Goal: Task Accomplishment & Management: Manage account settings

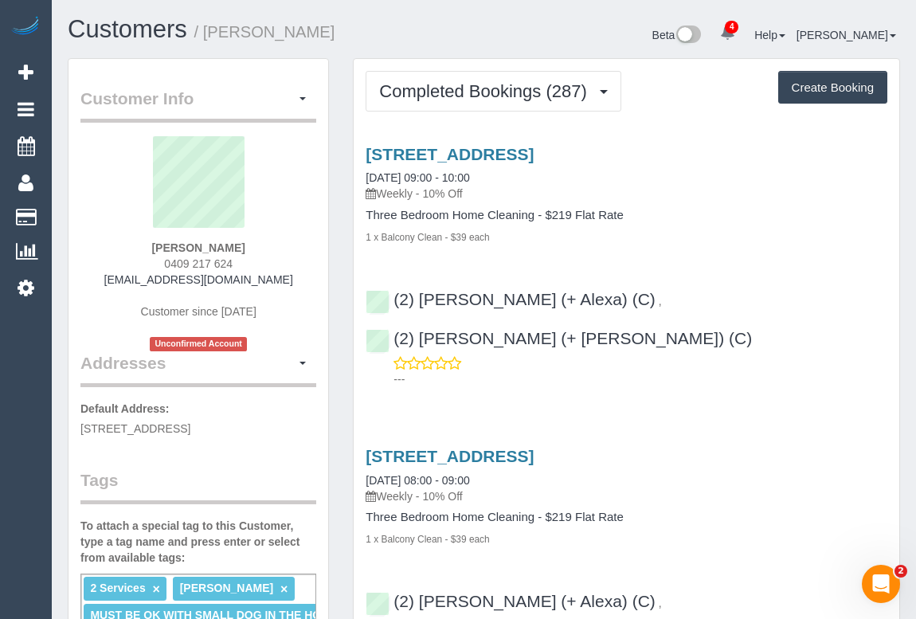
click at [717, 447] on h3 "2 Rathmines Street, Toorak, VIC 3142" at bounding box center [627, 456] width 522 height 18
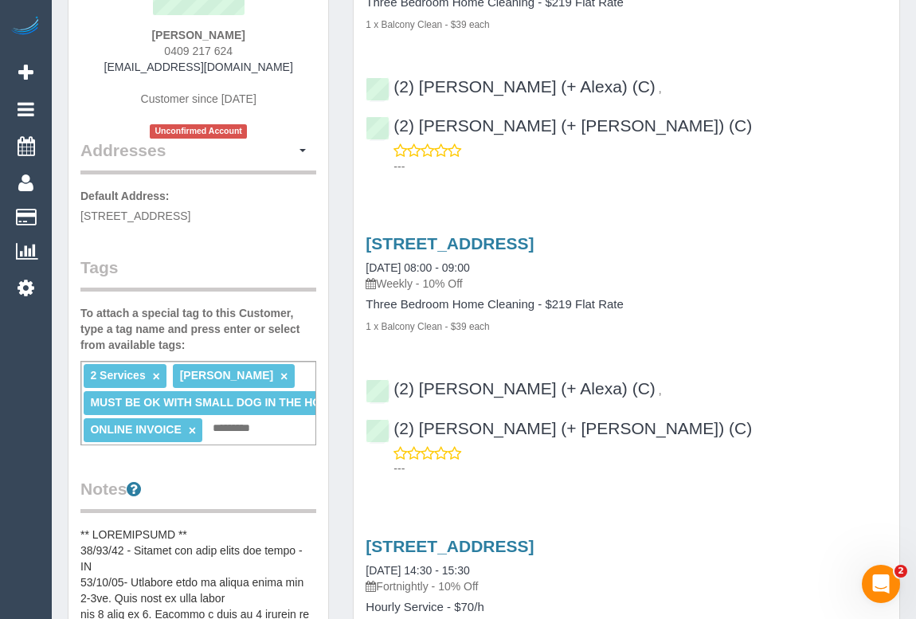
scroll to position [217, 0]
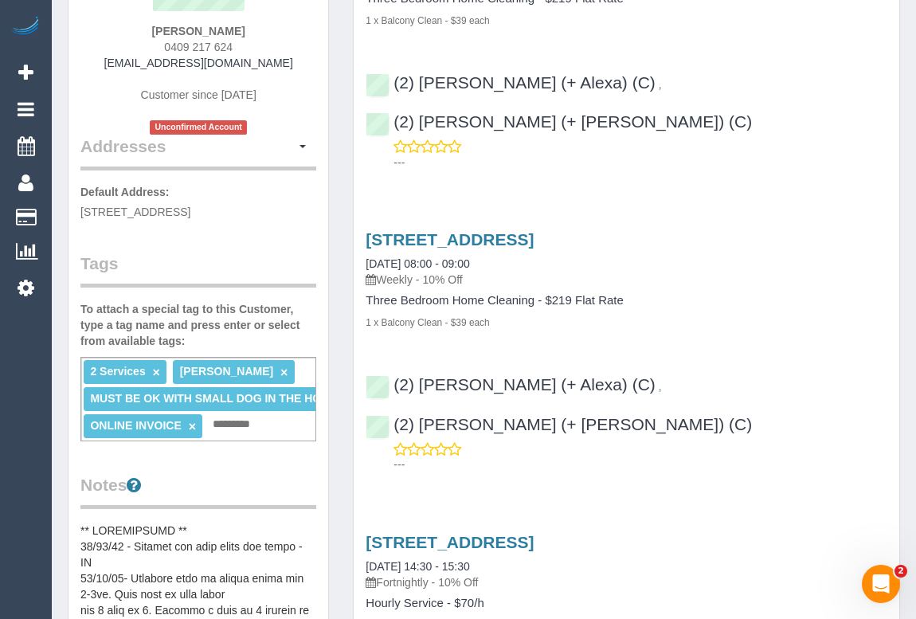
drag, startPoint x: 169, startPoint y: 23, endPoint x: 267, endPoint y: 30, distance: 98.3
click at [267, 30] on div "Ian Watts 0409 217 624 jj@jkjmedia.com.au Customer since 2020 Unconfirmed Accou…" at bounding box center [198, 27] width 236 height 215
copy strong "Ian Watts"
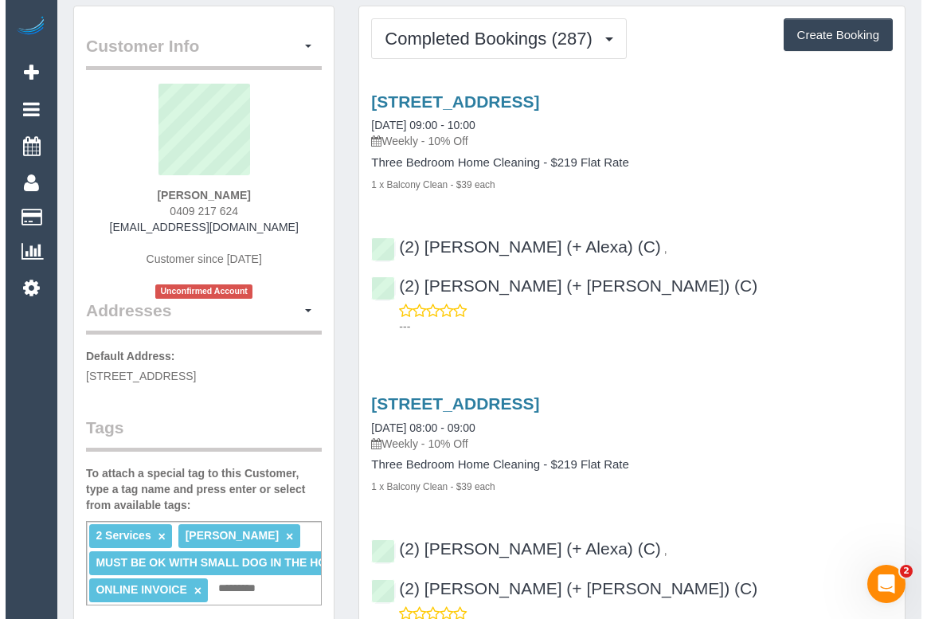
scroll to position [0, 0]
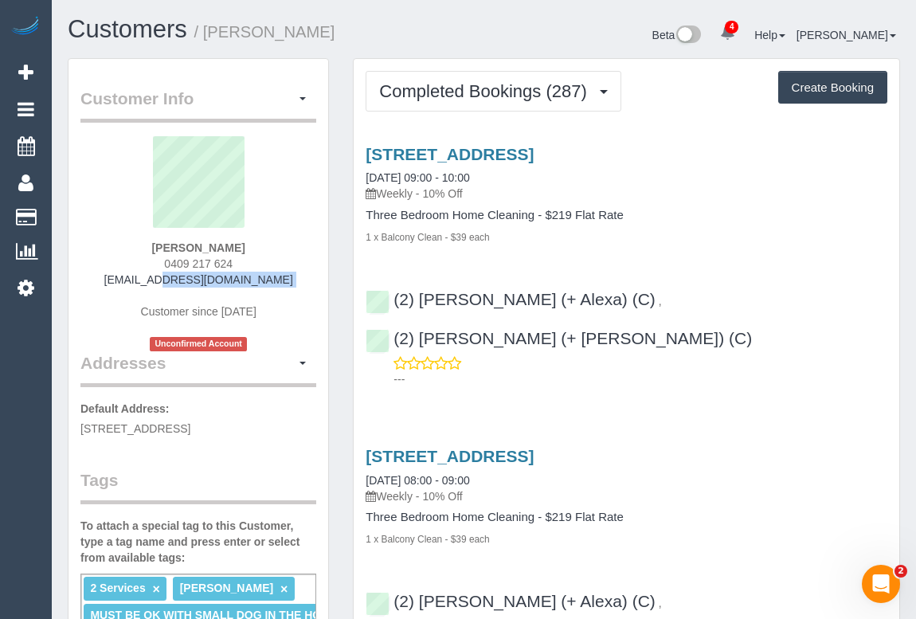
drag, startPoint x: 138, startPoint y: 279, endPoint x: 281, endPoint y: 287, distance: 143.6
click at [281, 287] on div "Ian Watts 0409 217 624 jj@jkjmedia.com.au Customer since 2020 Unconfirmed Accou…" at bounding box center [198, 243] width 236 height 215
copy div "jj@jkjmedia.com.au"
click at [302, 97] on span "button" at bounding box center [303, 98] width 6 height 3
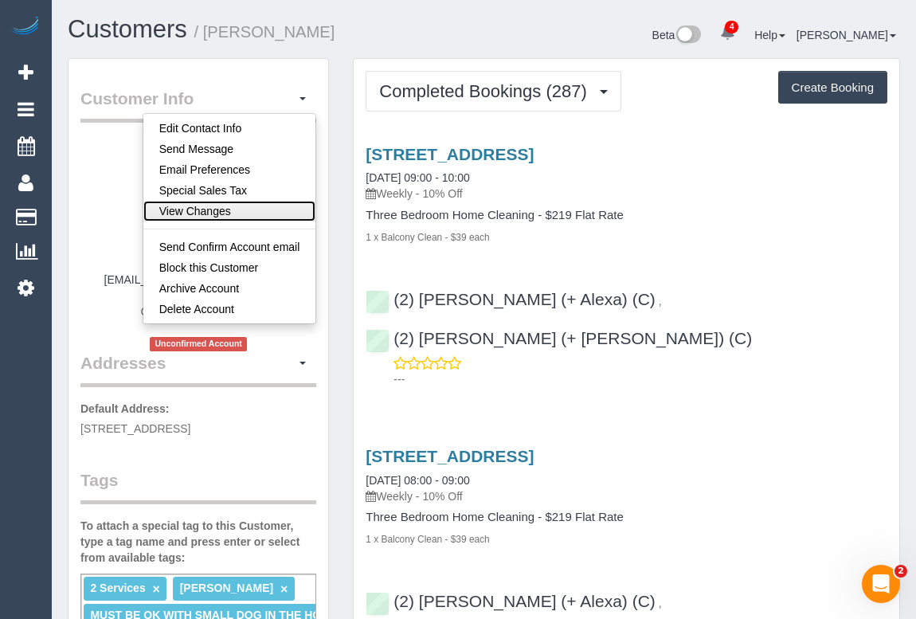
click at [215, 213] on link "View Changes" at bounding box center [229, 211] width 173 height 21
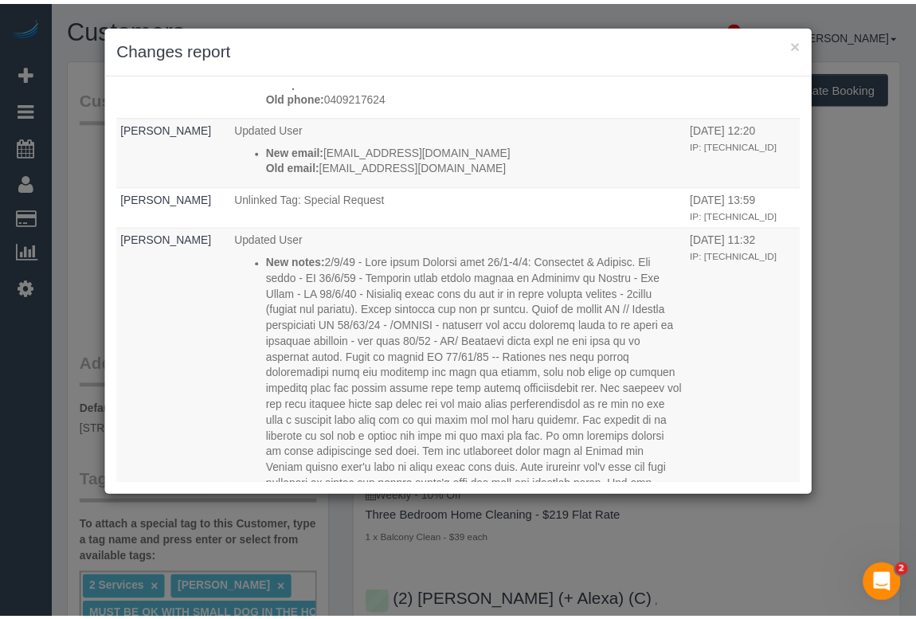
scroll to position [3259, 0]
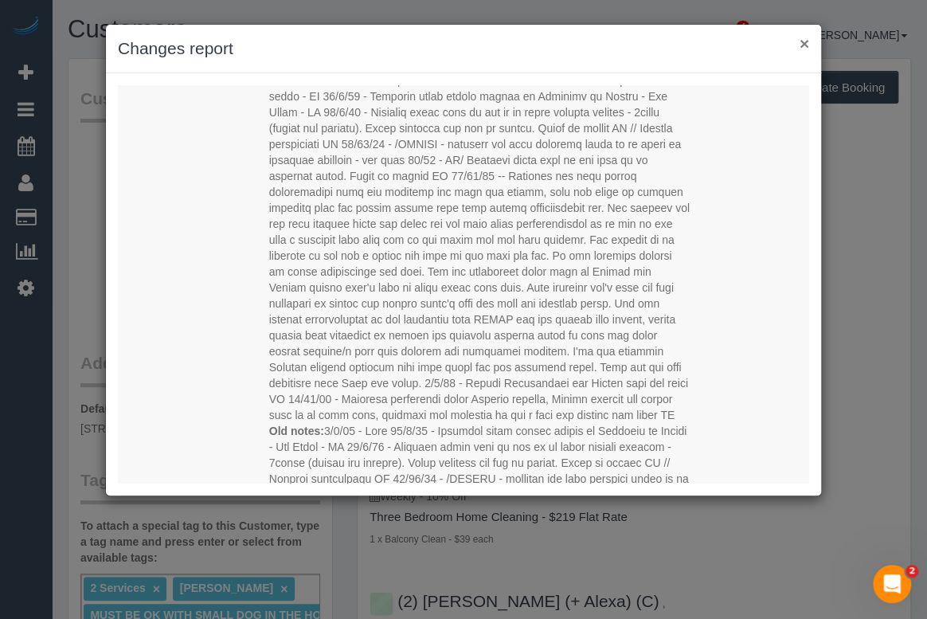
click at [800, 41] on button "×" at bounding box center [805, 43] width 10 height 17
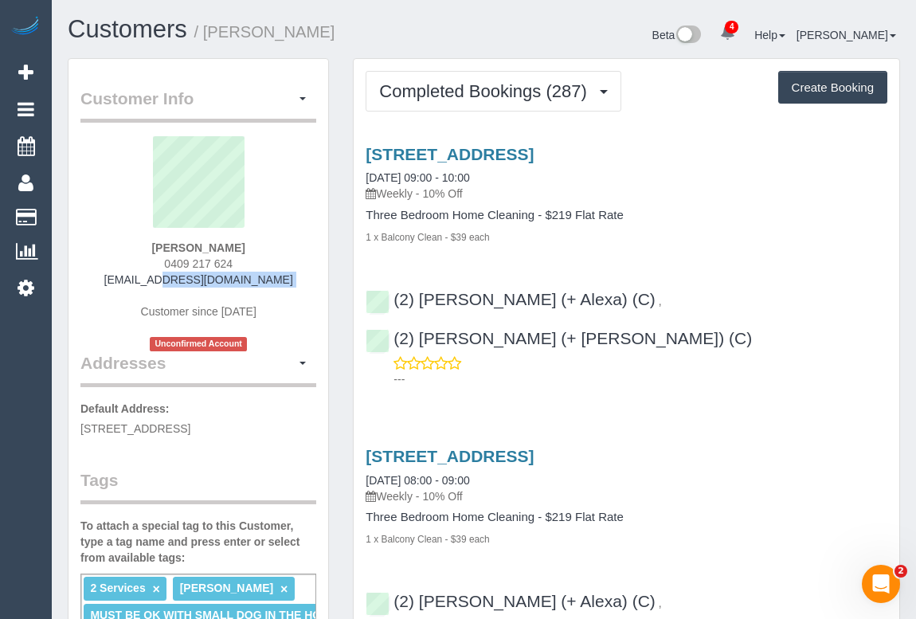
drag, startPoint x: 71, startPoint y: 429, endPoint x: 174, endPoint y: 429, distance: 103.6
copy span "2 Rathmines Street"
drag, startPoint x: 182, startPoint y: 424, endPoint x: 214, endPoint y: 429, distance: 32.2
click at [190, 429] on span "2 Rathmines Street, Toorak, VIC 3142" at bounding box center [135, 428] width 110 height 13
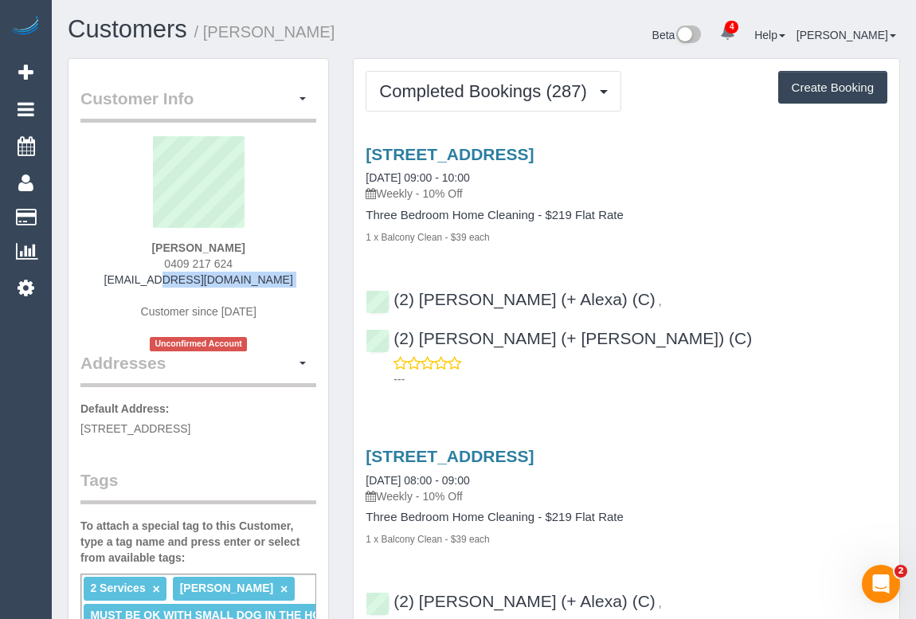
copy span "Toorak"
click at [484, 155] on link "2 Rathmines Street, Toorak, VIC 3142" at bounding box center [450, 154] width 168 height 18
drag, startPoint x: 382, startPoint y: 192, endPoint x: 419, endPoint y: 190, distance: 36.7
click at [419, 190] on p "Weekly - 10% Off" at bounding box center [627, 194] width 522 height 16
copy p "Weekly"
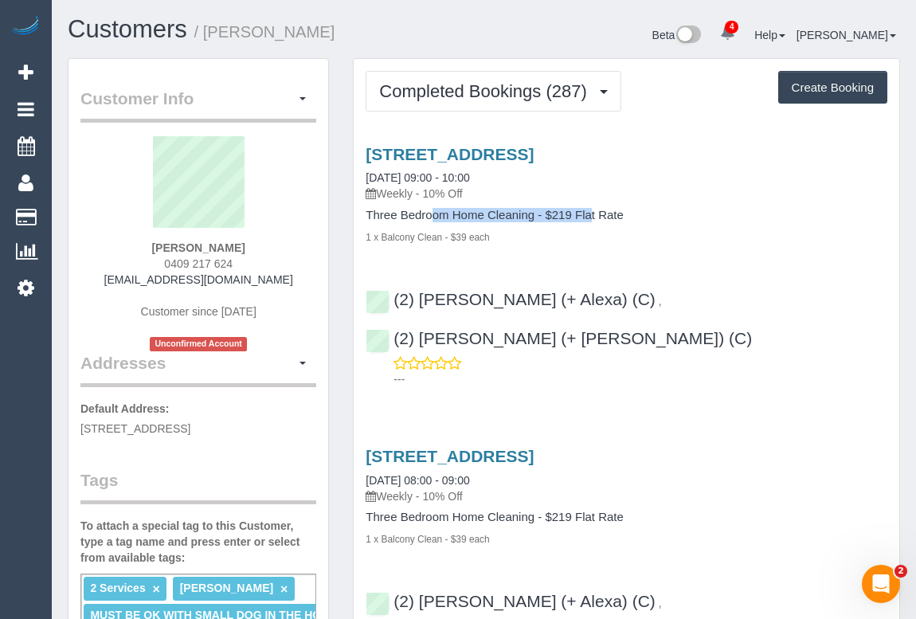
drag, startPoint x: 364, startPoint y: 214, endPoint x: 534, endPoint y: 214, distance: 169.7
click at [534, 214] on div "2 Rathmines Street, Toorak, VIC 3142 15/08/2025 09:00 - 10:00 Weekly - 10% Off …" at bounding box center [627, 195] width 546 height 100
copy h4 "Three Bedroom Home Cleaning"
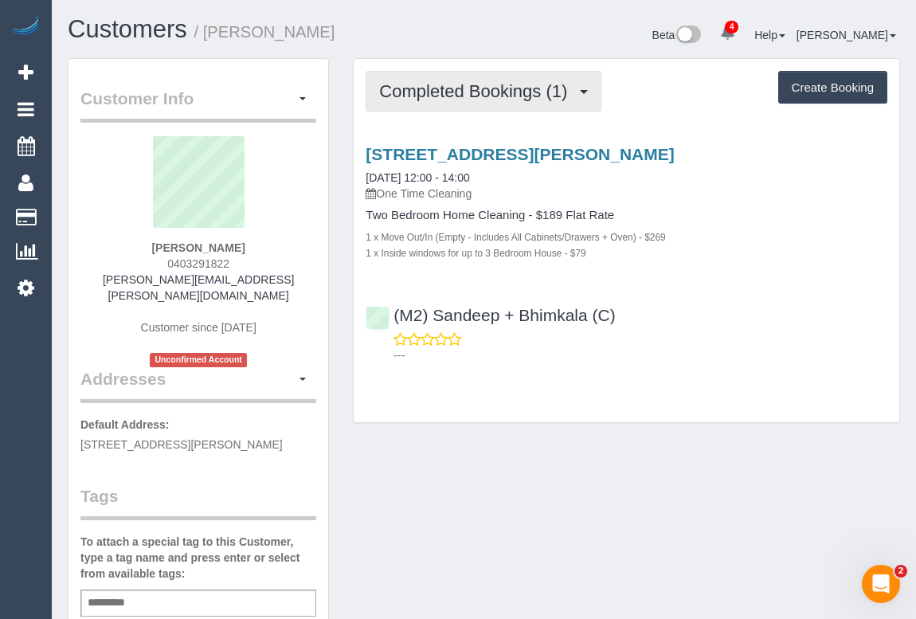
click at [476, 83] on span "Completed Bookings (1)" at bounding box center [477, 91] width 196 height 20
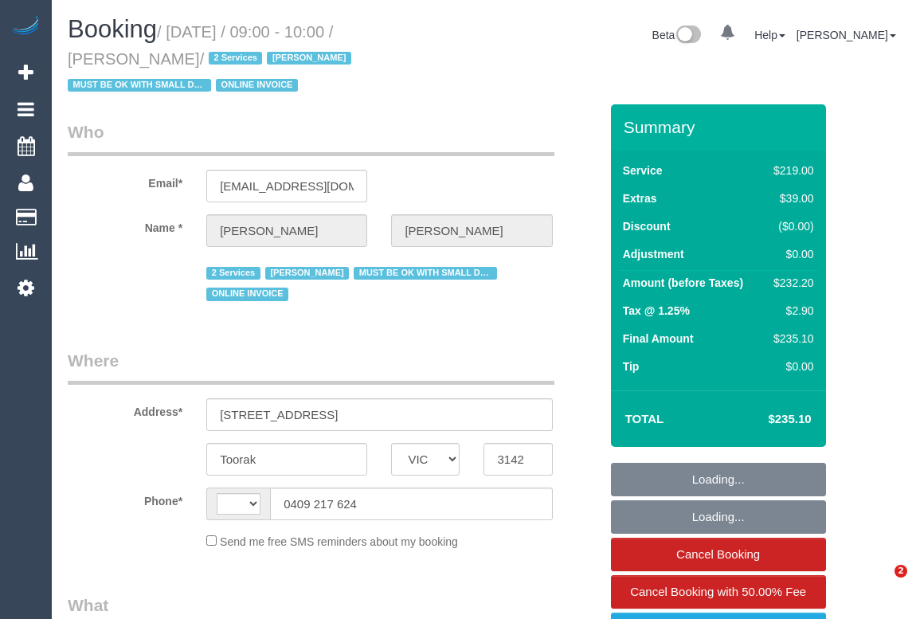
select select "VIC"
select select "string:stripe-pm_1GlBW02GScqysDRVAEPax4fb"
select select "number:32"
select select "string:AU"
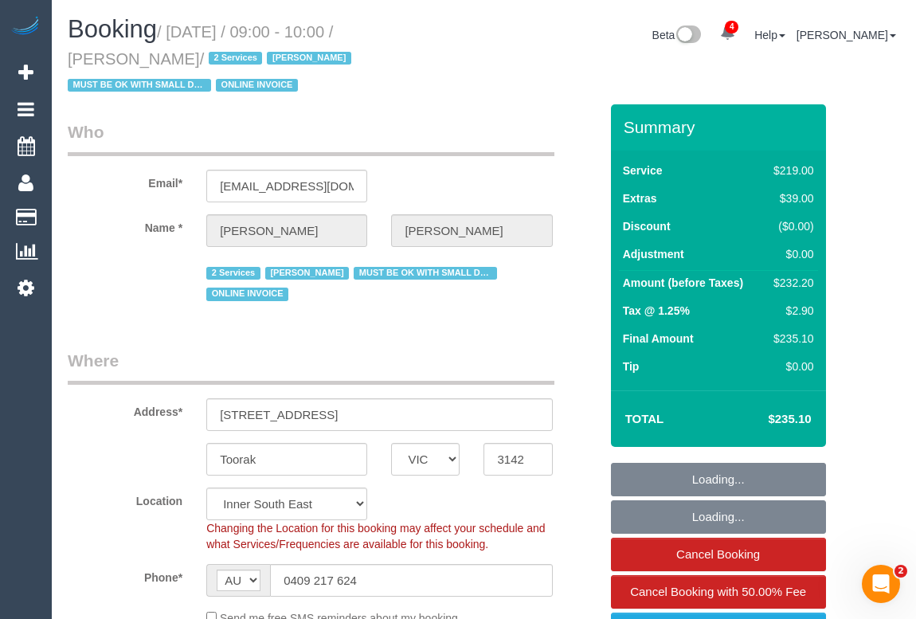
select select "object:1472"
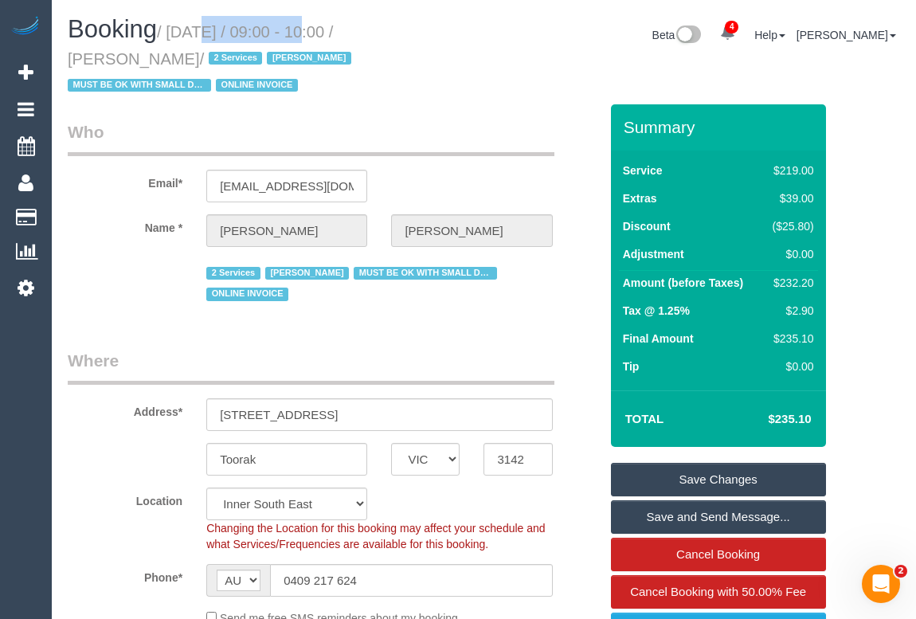
drag, startPoint x: 175, startPoint y: 32, endPoint x: 289, endPoint y: 37, distance: 114.0
click at [289, 37] on small "/ August 15, 2025 / 09:00 - 10:00 / Ian Watts / 2 Services Ian Watts MUST BE OK…" at bounding box center [212, 59] width 288 height 72
copy small "August 15, 2025"
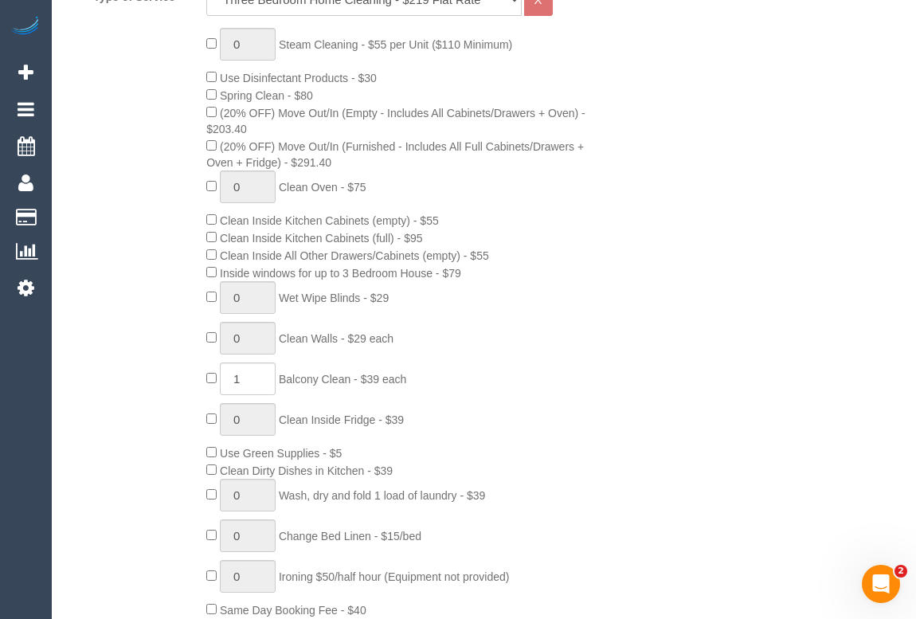
scroll to position [941, 0]
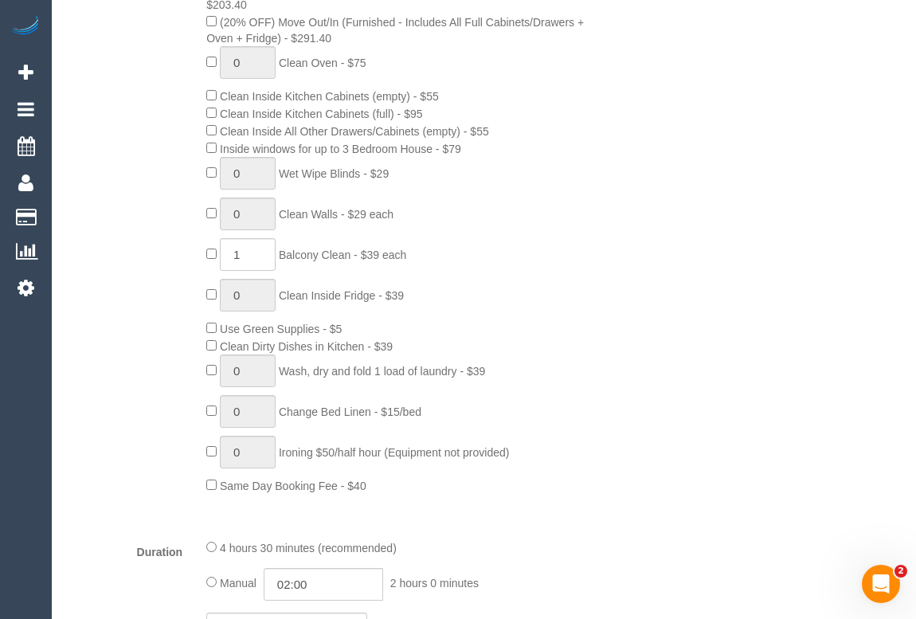
drag, startPoint x: 285, startPoint y: 230, endPoint x: 358, endPoint y: 229, distance: 72.5
click at [358, 249] on span "Balcony Clean - $39 each" at bounding box center [342, 255] width 127 height 13
copy span "Balcony Clean"
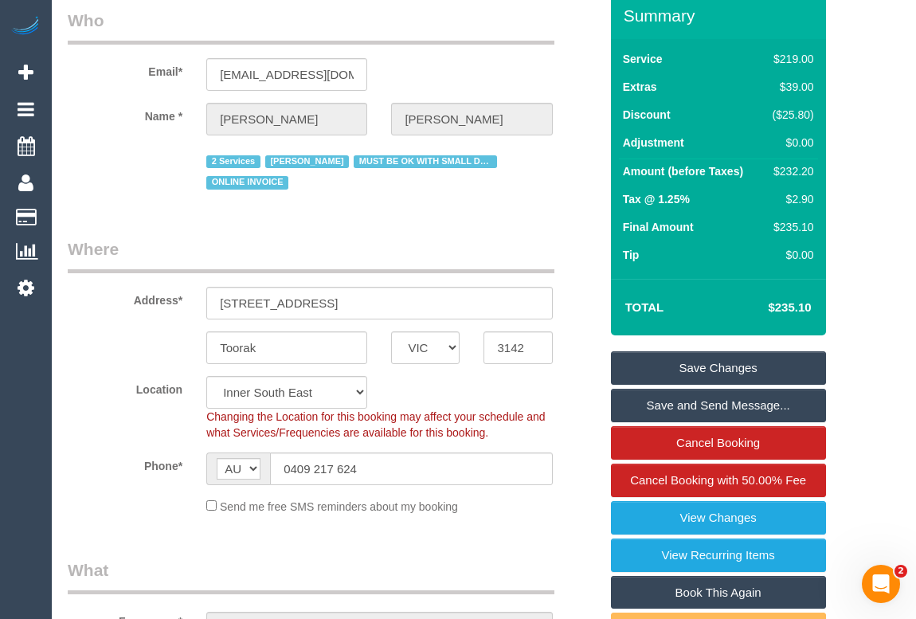
scroll to position [0, 0]
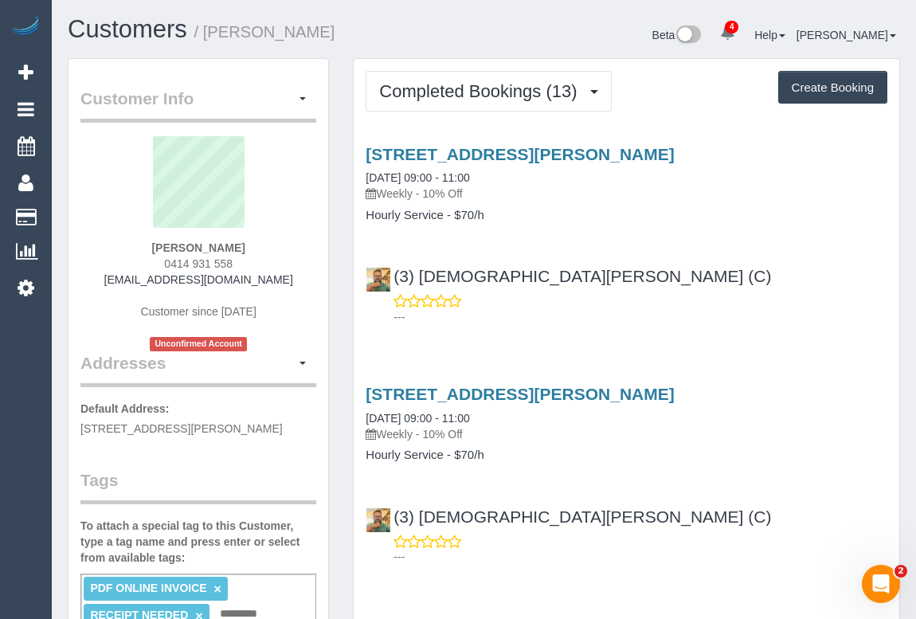
drag, startPoint x: 131, startPoint y: 243, endPoint x: 264, endPoint y: 241, distance: 133.1
click at [264, 241] on div "Paryrokh Ghashghaee 0414 931 558 gramchandani27@gmail.com Customer since 2025 U…" at bounding box center [198, 243] width 236 height 215
copy strong "Paryrokh Ghashghaee"
click at [661, 100] on div "Completed Bookings (13) Completed Bookings (13) Upcoming Bookings (11) Cancelle…" at bounding box center [627, 91] width 522 height 41
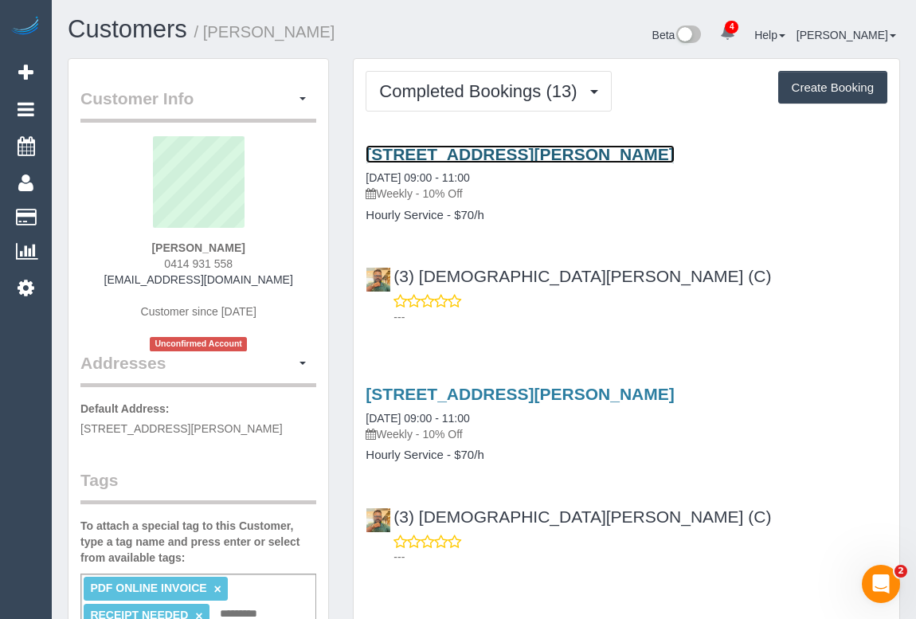
click at [526, 152] on link "16 Viola Street, Donnybrook, VIC 3064" at bounding box center [520, 154] width 308 height 18
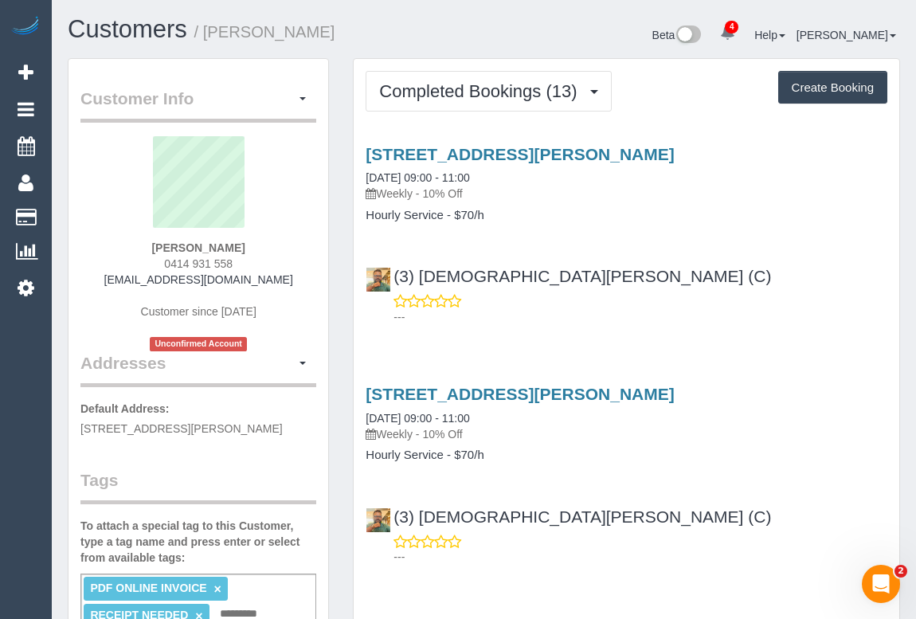
drag, startPoint x: 380, startPoint y: 190, endPoint x: 416, endPoint y: 190, distance: 35.9
click at [416, 190] on p "Weekly - 10% Off" at bounding box center [627, 194] width 522 height 16
copy p "Weekly"
drag, startPoint x: 366, startPoint y: 214, endPoint x: 446, endPoint y: 211, distance: 80.5
click at [446, 211] on h4 "Hourly Service - $70/h" at bounding box center [627, 216] width 522 height 14
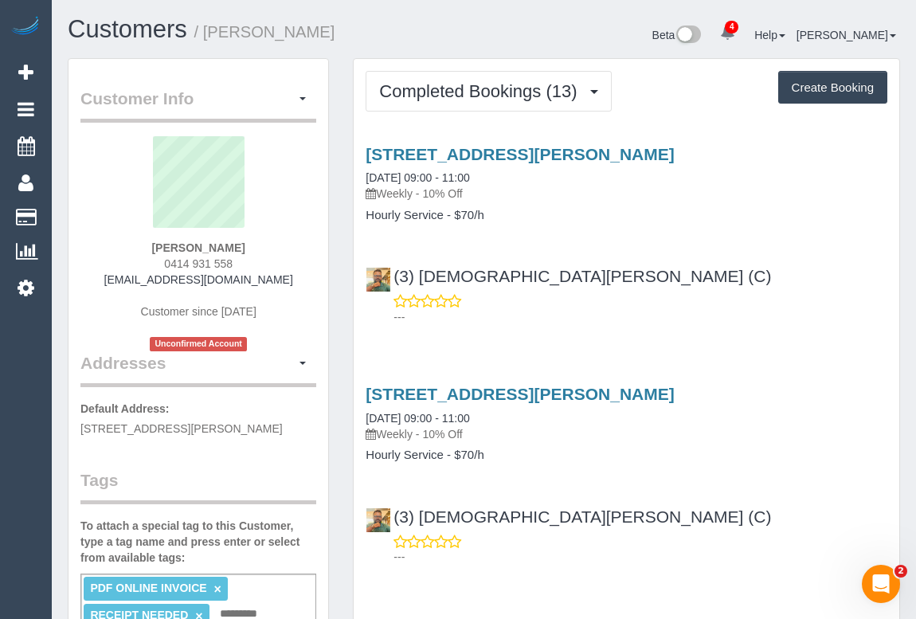
copy h4 "Hourly Service"
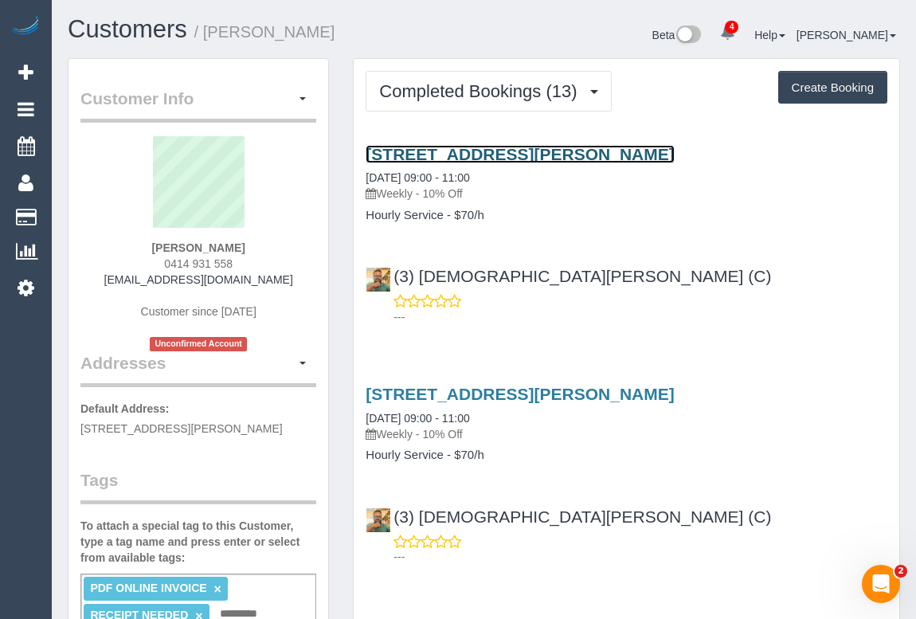
click at [521, 151] on link "16 Viola Street, Donnybrook, VIC 3064" at bounding box center [520, 154] width 308 height 18
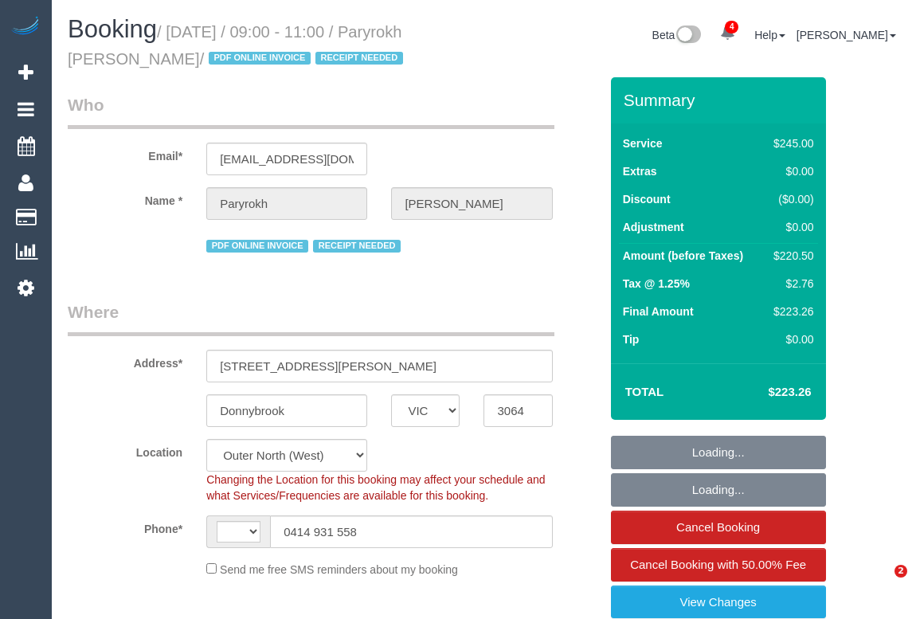
select select "VIC"
select select "string:stripe-pm_1RIkwB2GScqysDRVO7FxyKXl"
select select "210"
select select "string:AU"
select select "object:778"
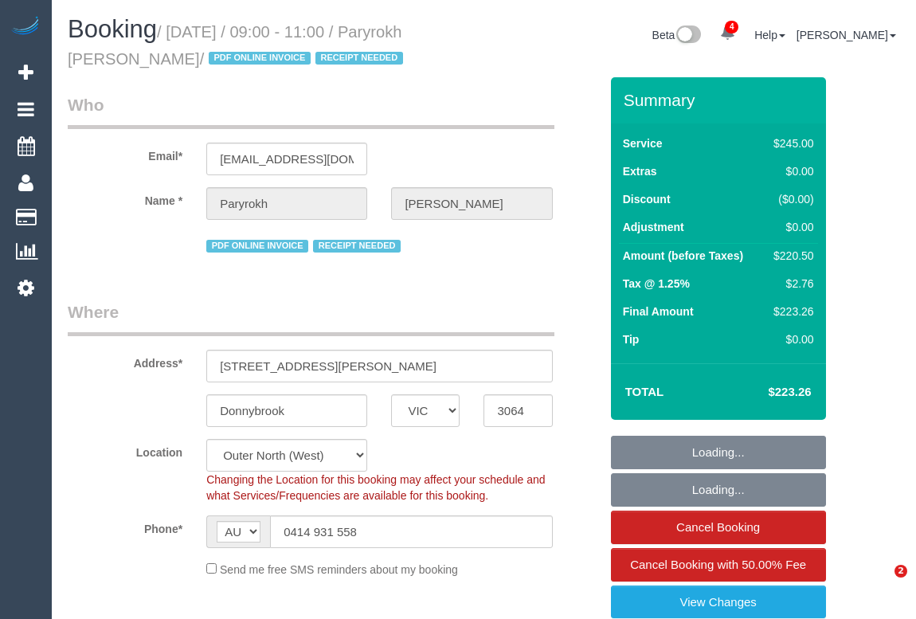
select select "number:29"
select select "number:14"
select select "number:19"
select select "number:22"
select select "number:34"
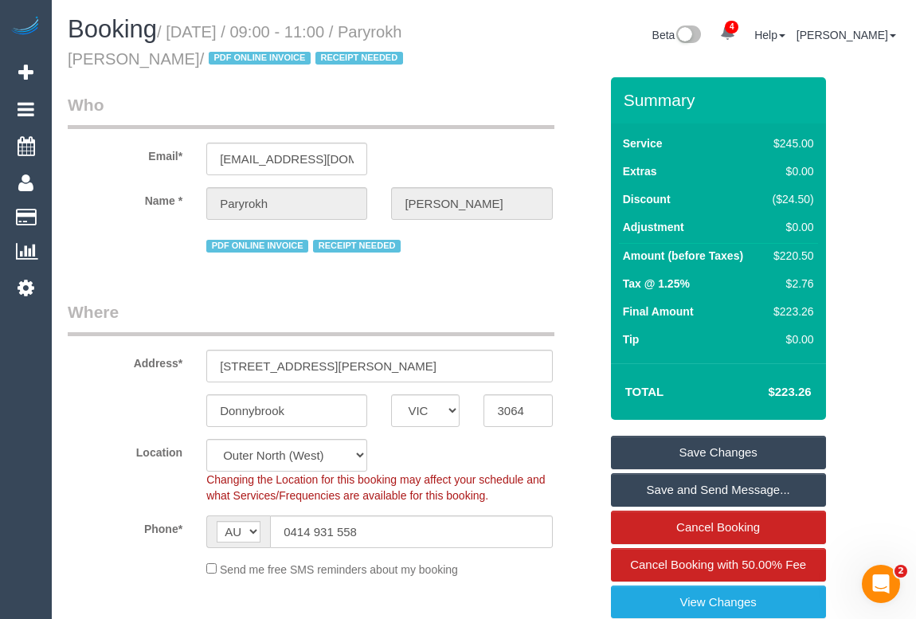
click at [427, 300] on legend "Where" at bounding box center [311, 318] width 487 height 36
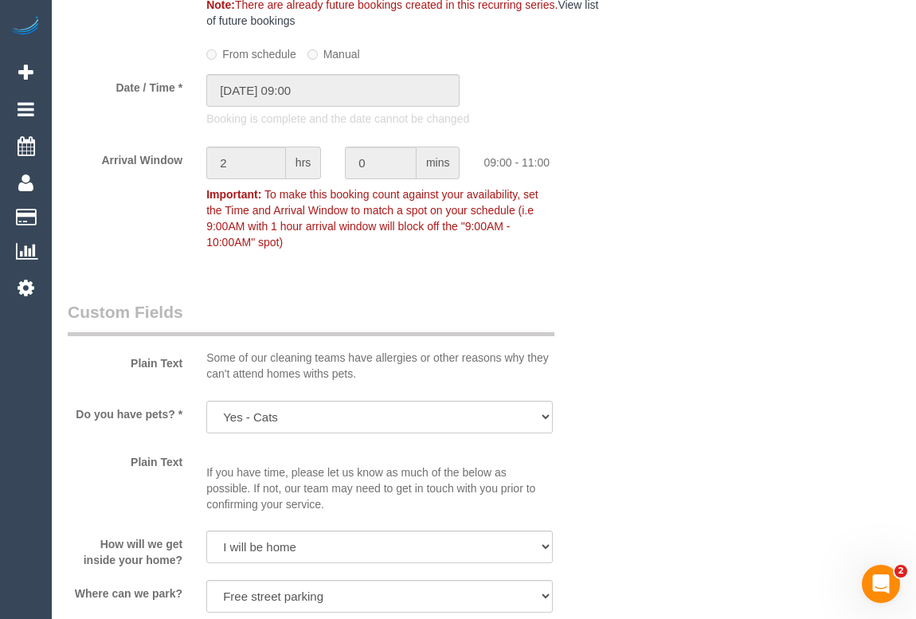
scroll to position [1883, 0]
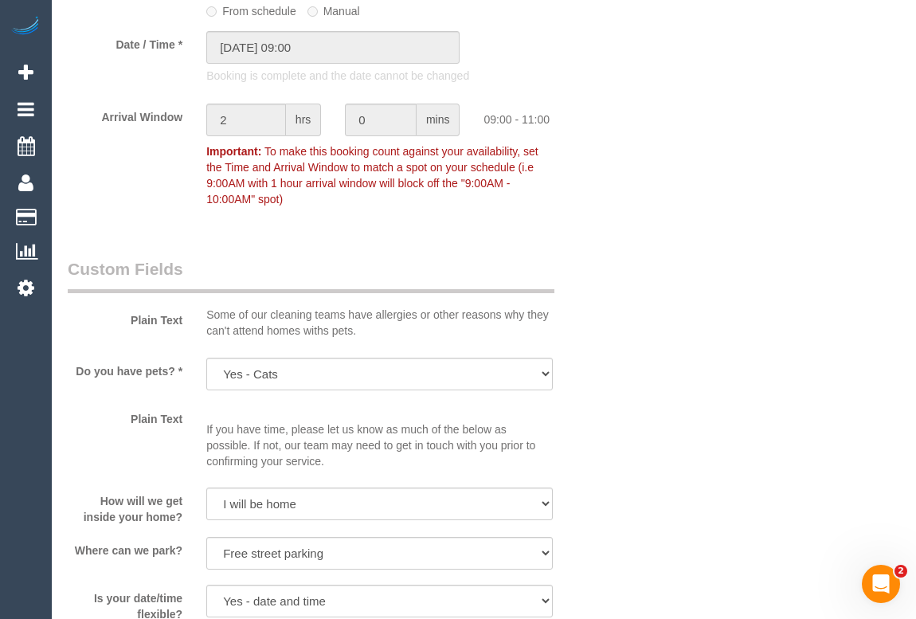
click at [641, 419] on div "Who Email* gramchandani27@gmail.com Name * Paryrokh Ghashghaee PDF ONLINE INVOI…" at bounding box center [484, 14] width 833 height 3638
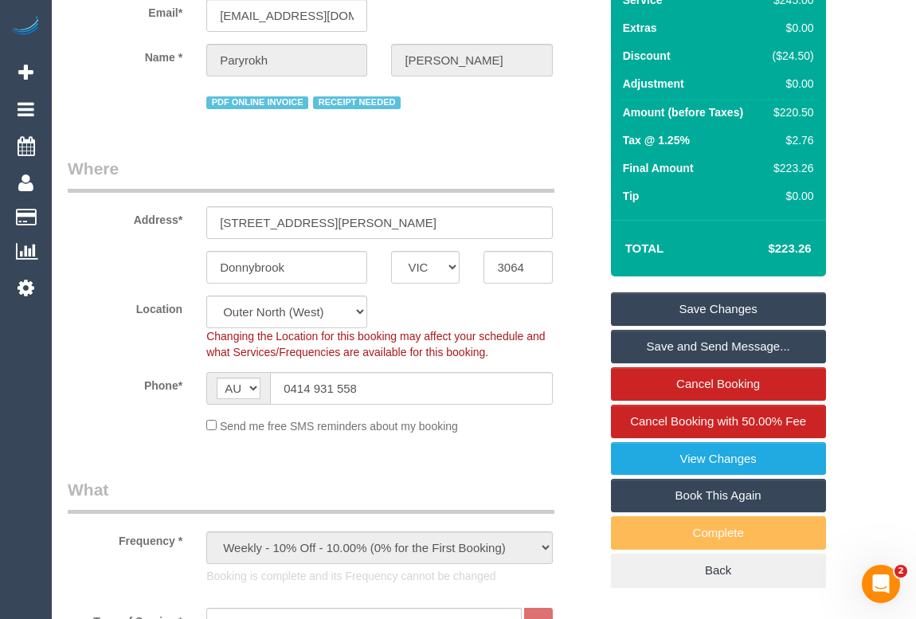
scroll to position [0, 0]
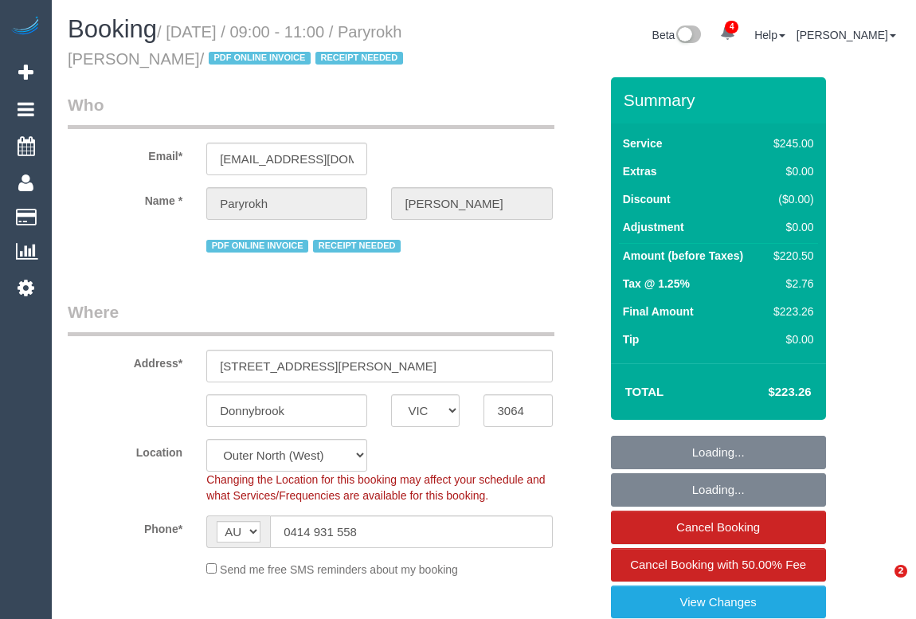
select select "VIC"
select select "string:stripe-pm_1RIkwB2GScqysDRVO7FxyKXl"
select select "object:613"
select select "number:29"
select select "number:14"
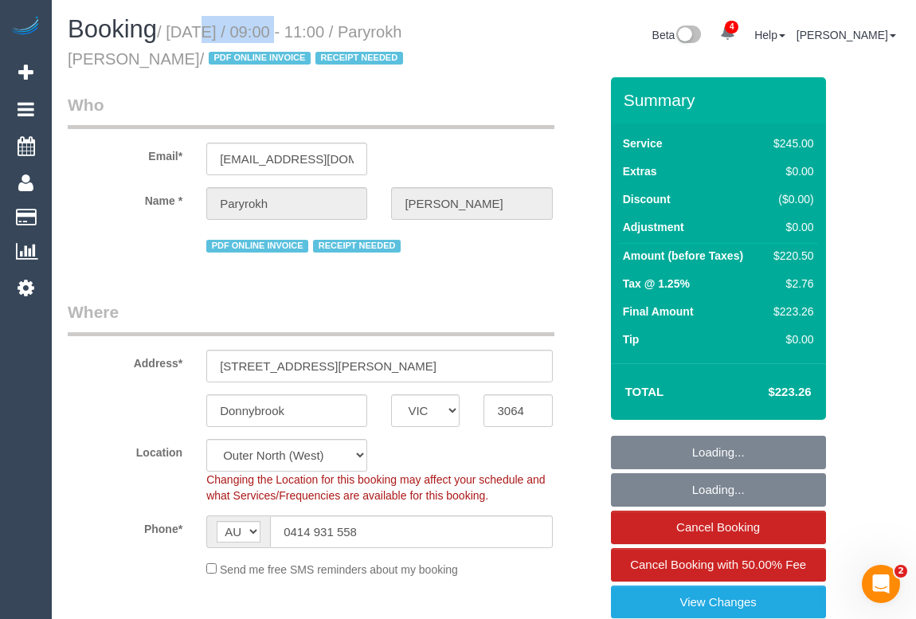
select select "number:19"
select select "number:22"
select select "number:34"
select select "object:1306"
select select "210"
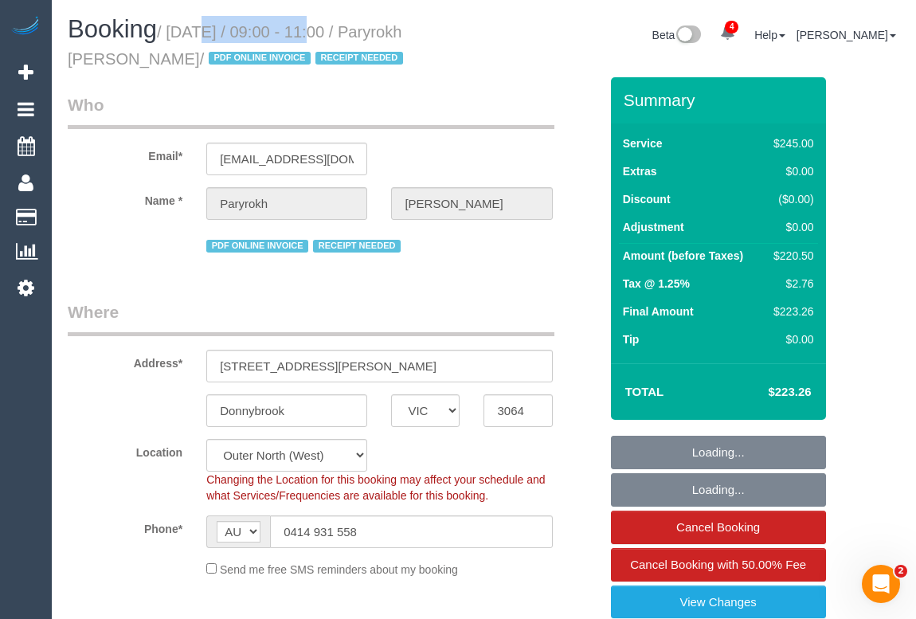
click at [292, 29] on small "/ August 15, 2025 / 09:00 - 11:00 / Paryrokh Ghashghaee / PDF ONLINE INVOICE RE…" at bounding box center [238, 45] width 340 height 45
copy small "August 15, 2025"
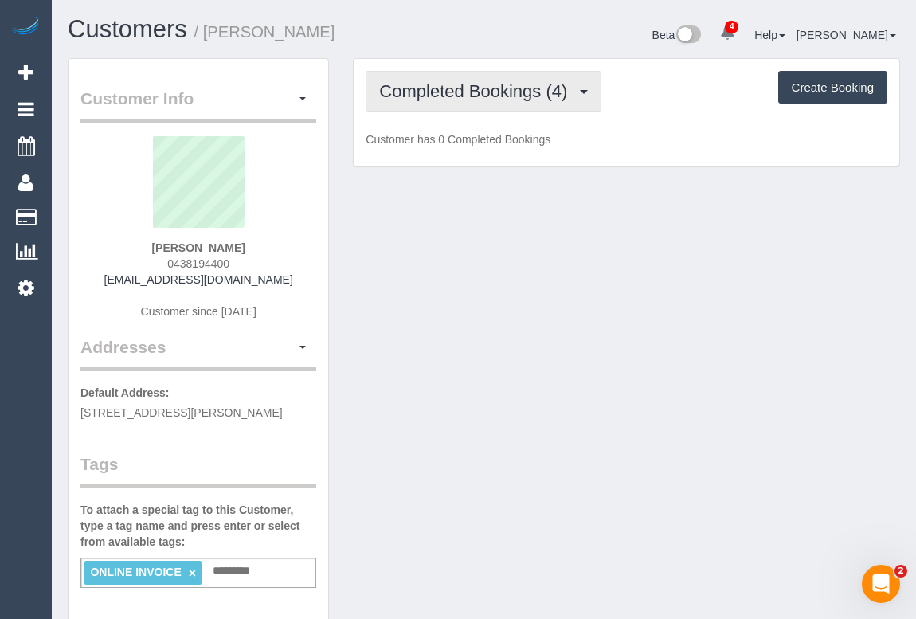
click at [443, 100] on button "Completed Bookings (4)" at bounding box center [484, 91] width 236 height 41
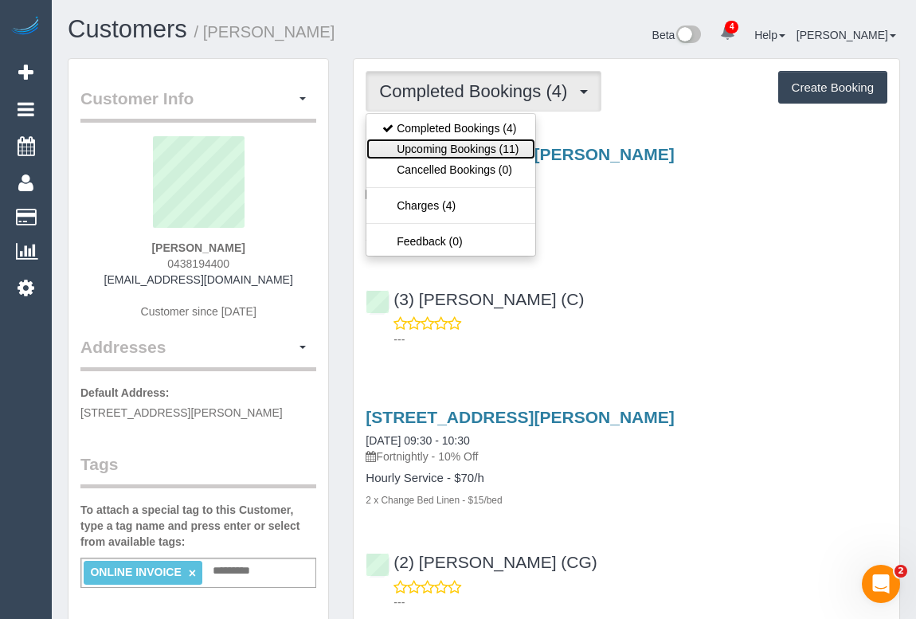
click at [464, 148] on link "Upcoming Bookings (11)" at bounding box center [451, 149] width 168 height 21
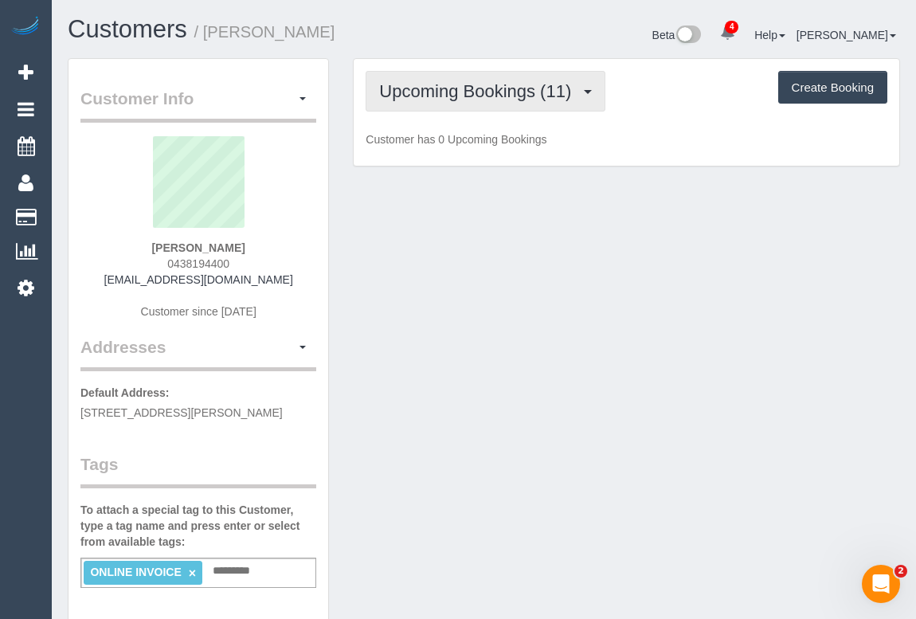
click at [463, 86] on span "Upcoming Bookings (11)" at bounding box center [479, 91] width 200 height 20
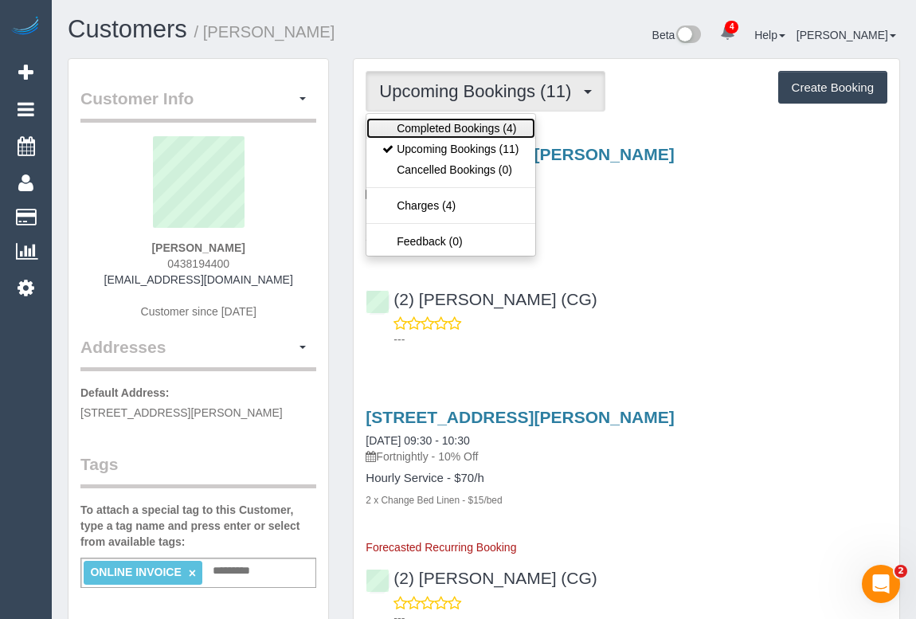
click at [465, 123] on link "Completed Bookings (4)" at bounding box center [451, 128] width 168 height 21
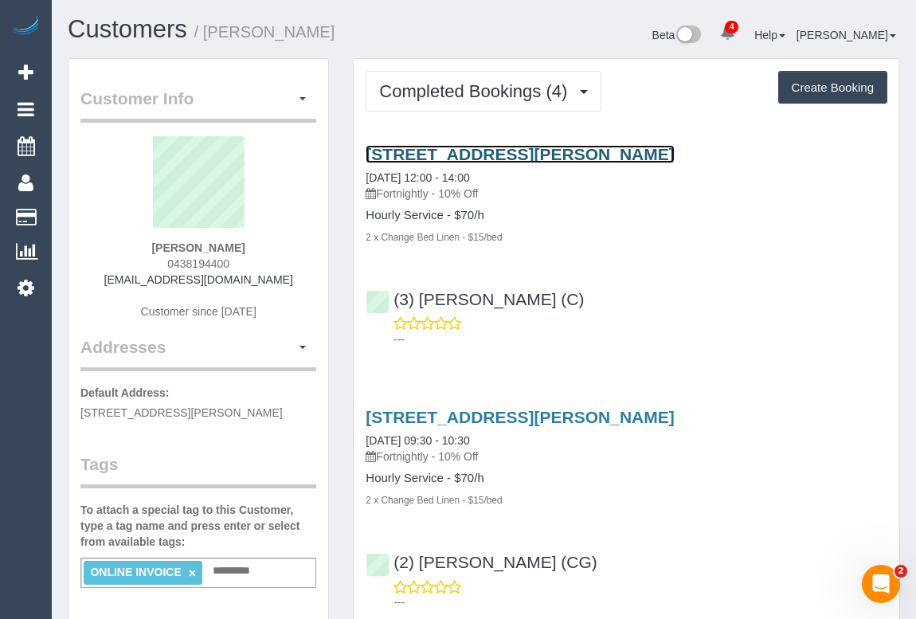
click at [488, 151] on link "[STREET_ADDRESS][PERSON_NAME]" at bounding box center [520, 154] width 308 height 18
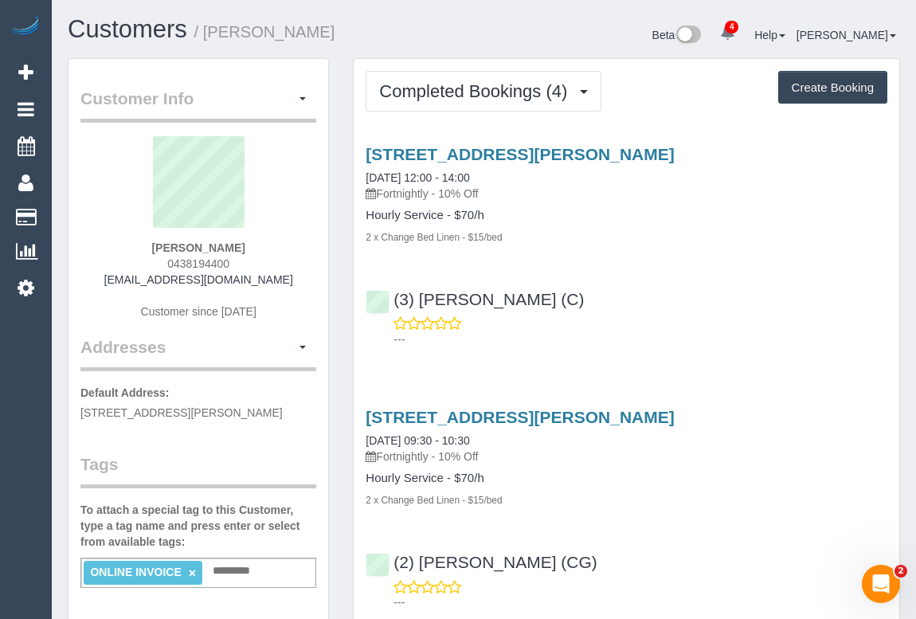
drag, startPoint x: 384, startPoint y: 192, endPoint x: 435, endPoint y: 192, distance: 51.0
click at [435, 192] on p "Fortnightly - 10% Off" at bounding box center [627, 194] width 522 height 16
copy p "Fortnightly"
drag, startPoint x: 366, startPoint y: 213, endPoint x: 447, endPoint y: 217, distance: 81.4
click at [447, 217] on h4 "Hourly Service - $70/h" at bounding box center [627, 216] width 522 height 14
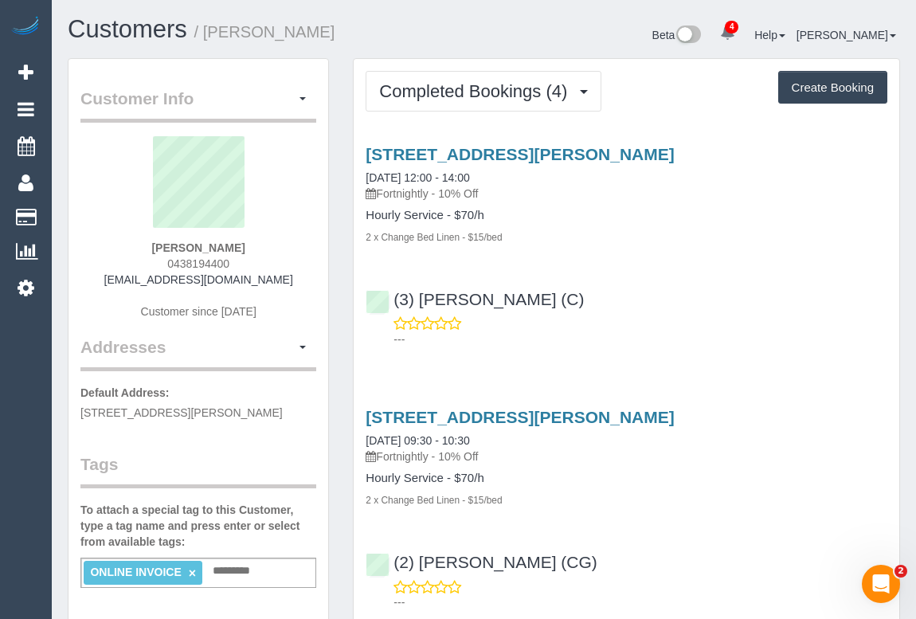
copy h4 "Hourly Service"
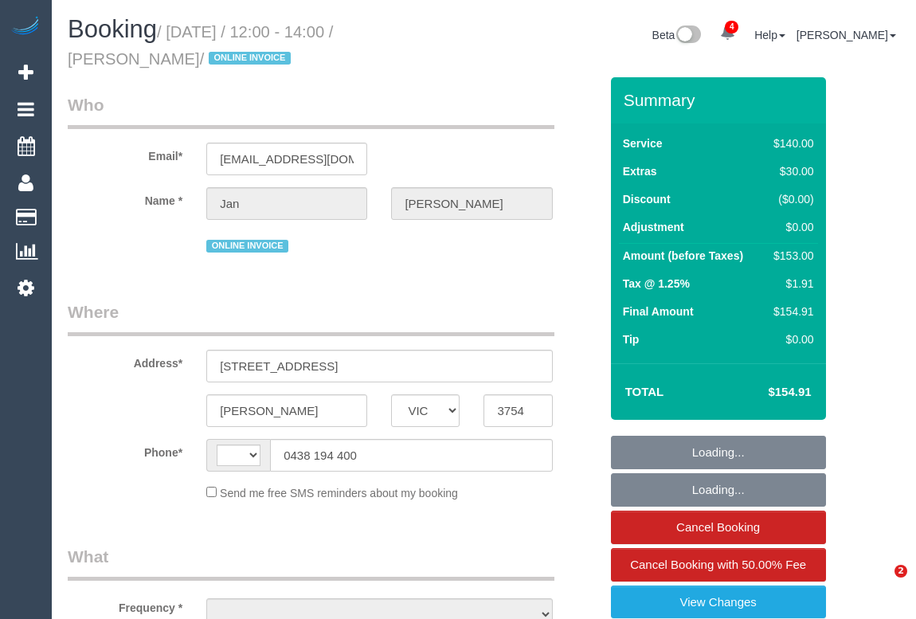
select select "VIC"
select select "string:stripe-pm_1ReTGj2GScqysDRV4UfZI03s"
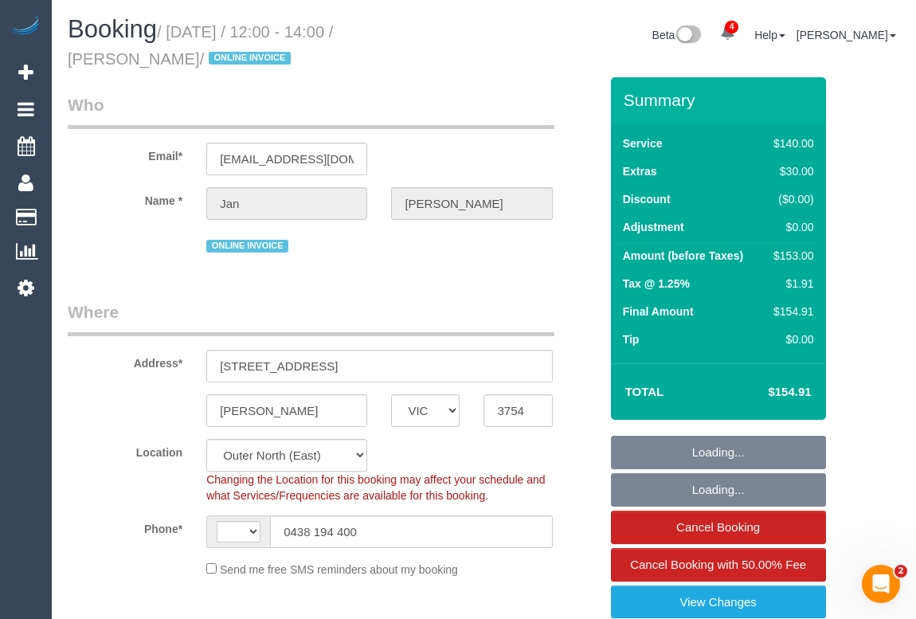
select select "string:AU"
select select "object:938"
select select "number:28"
select select "number:14"
select select "number:18"
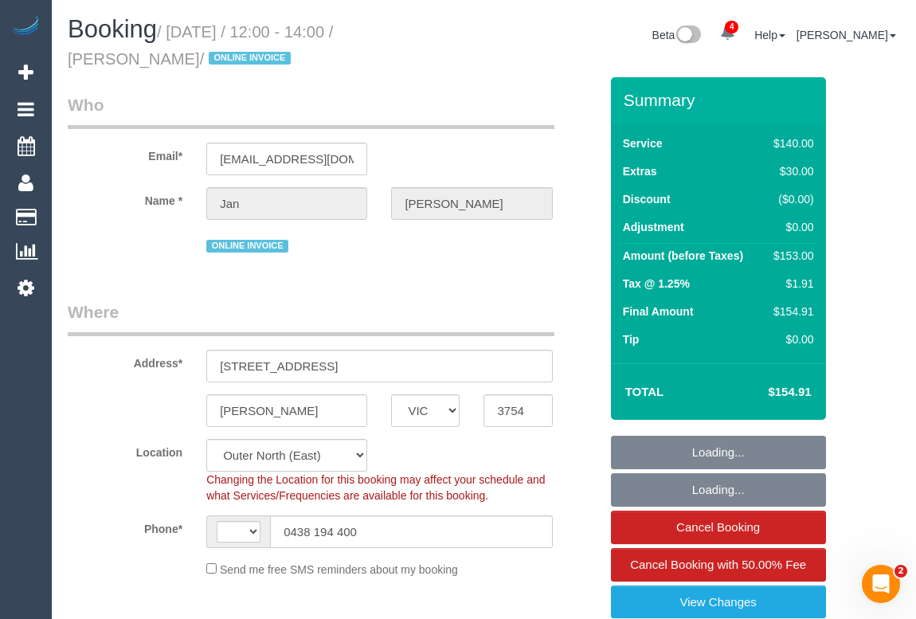
select select "number:24"
select select "number:34"
select select "number:12"
select select "object:1345"
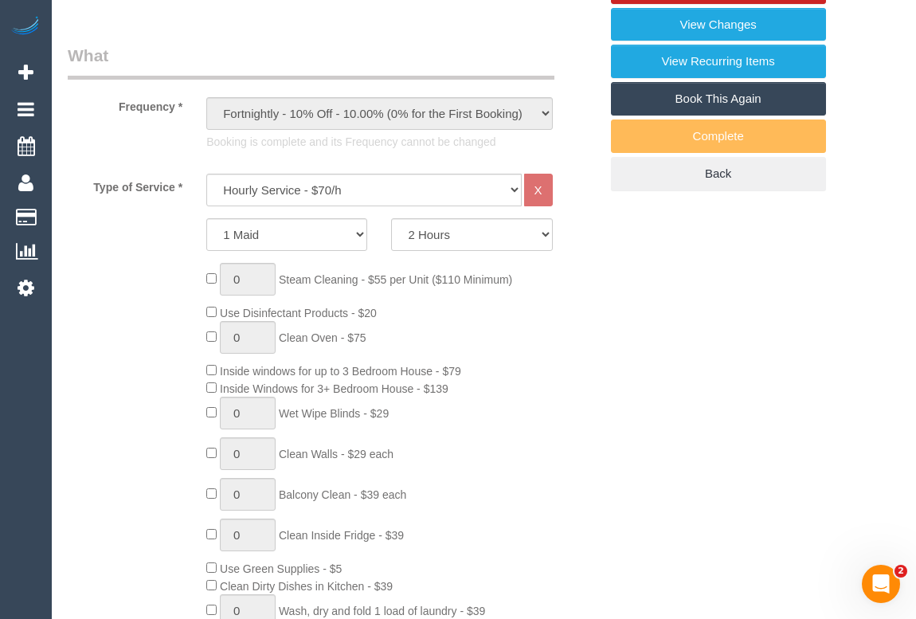
scroll to position [579, 0]
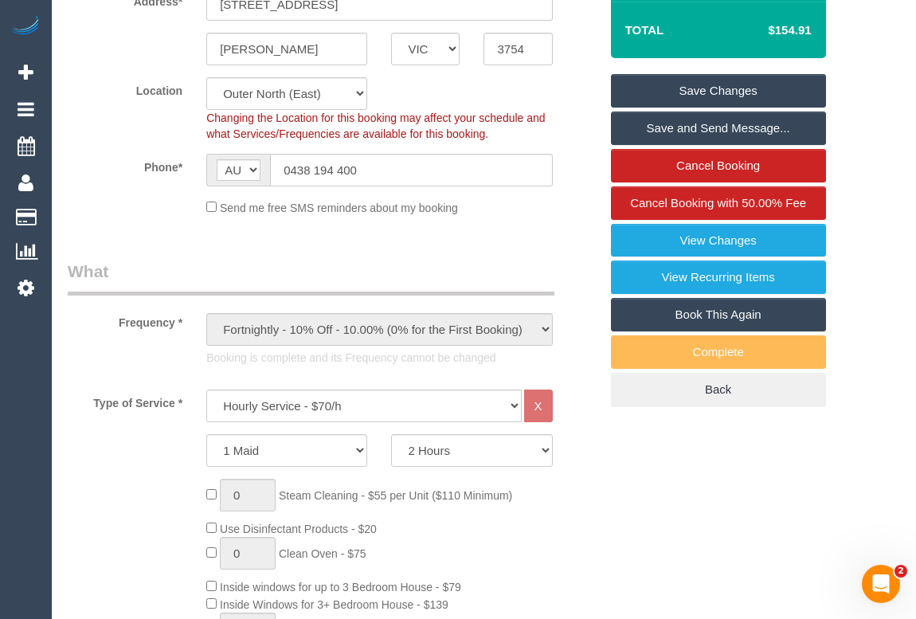
scroll to position [0, 0]
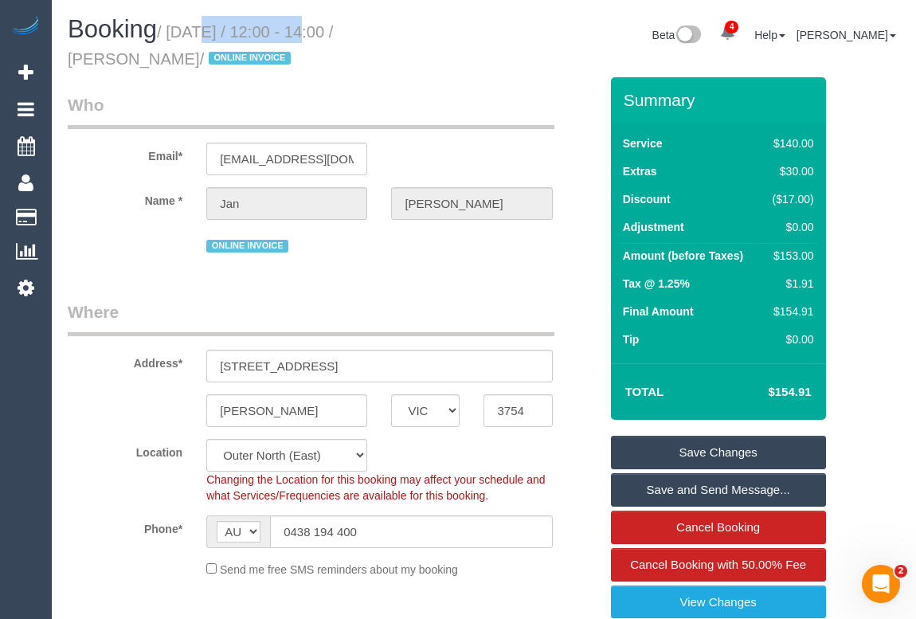
drag, startPoint x: 174, startPoint y: 32, endPoint x: 285, endPoint y: 37, distance: 110.9
click at [285, 37] on small "/ August 15, 2025 / 12:00 - 14:00 / Jan Baker / ONLINE INVOICE" at bounding box center [200, 45] width 265 height 45
copy small "August 15, 2025"
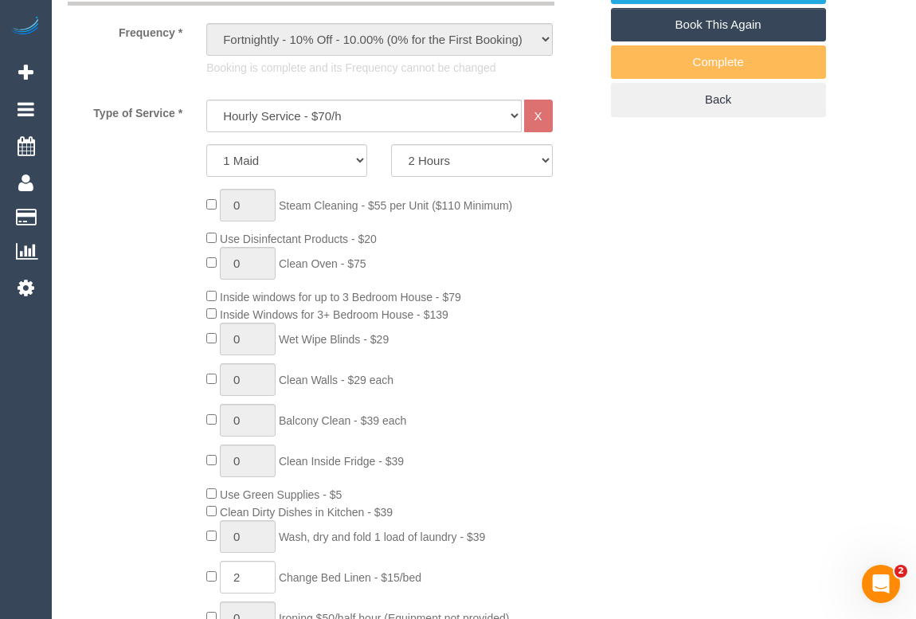
scroll to position [941, 0]
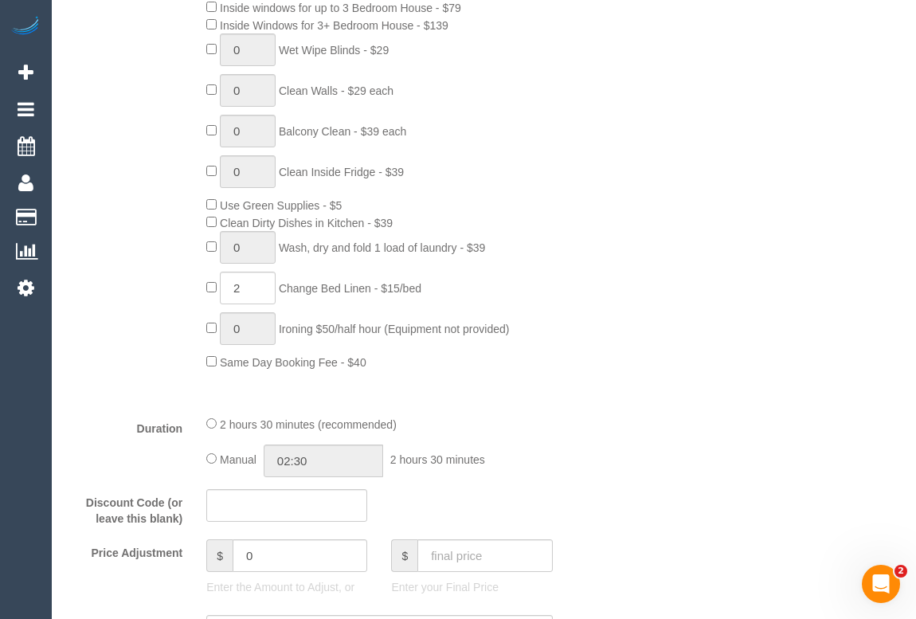
drag, startPoint x: 286, startPoint y: 286, endPoint x: 379, endPoint y: 290, distance: 93.3
click at [379, 290] on span "Change Bed Linen - $15/bed" at bounding box center [350, 288] width 143 height 13
copy span "Change Bed Linen"
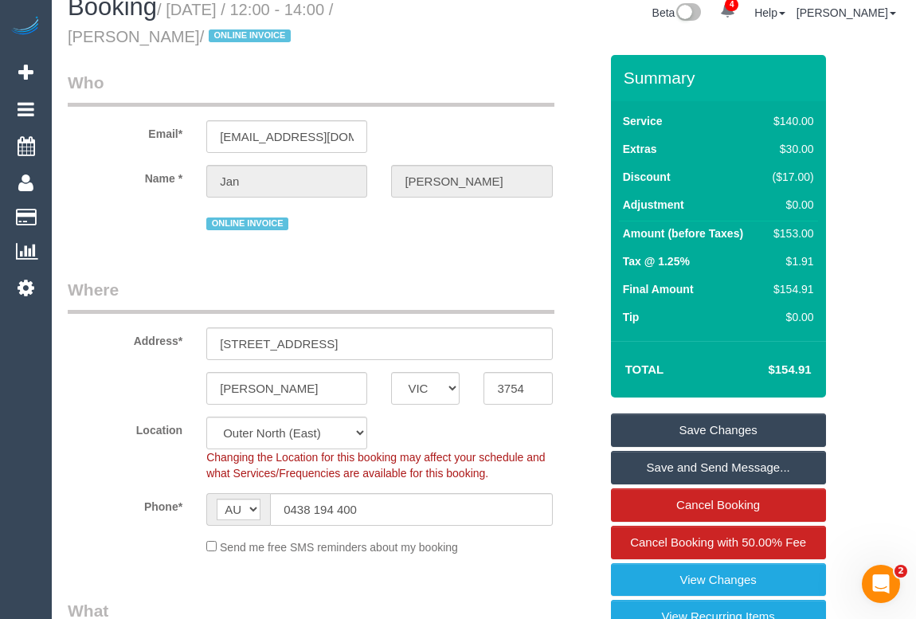
scroll to position [0, 0]
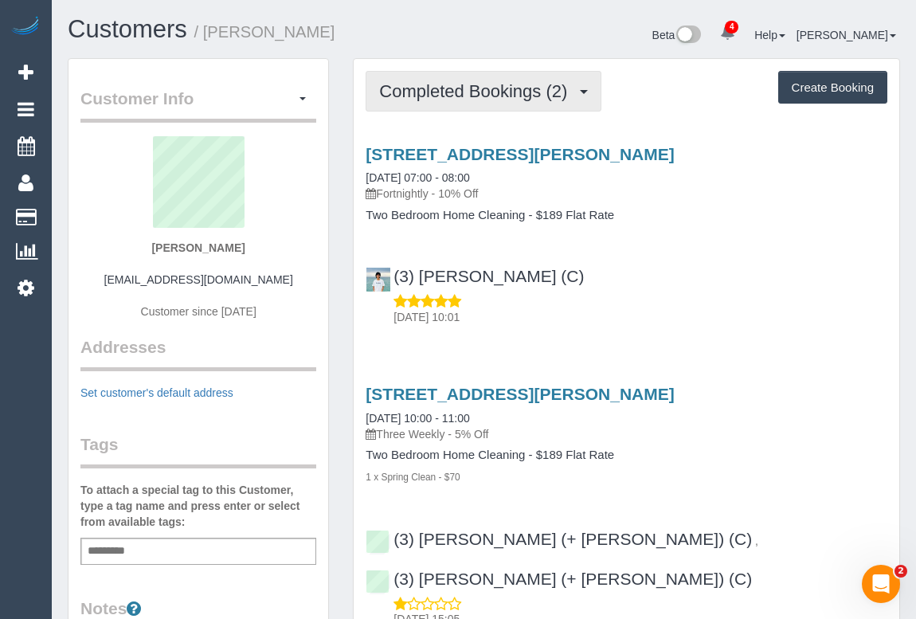
click at [432, 102] on button "Completed Bookings (2)" at bounding box center [484, 91] width 236 height 41
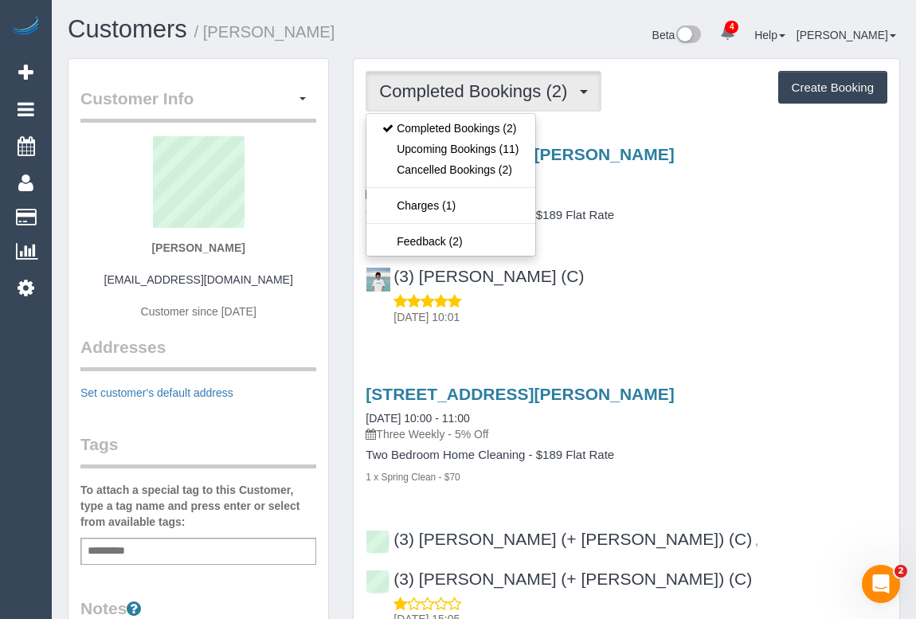
click at [764, 265] on div "(3) Himasha Amarasinghe (C) 17/08/2025 10:01" at bounding box center [627, 289] width 546 height 72
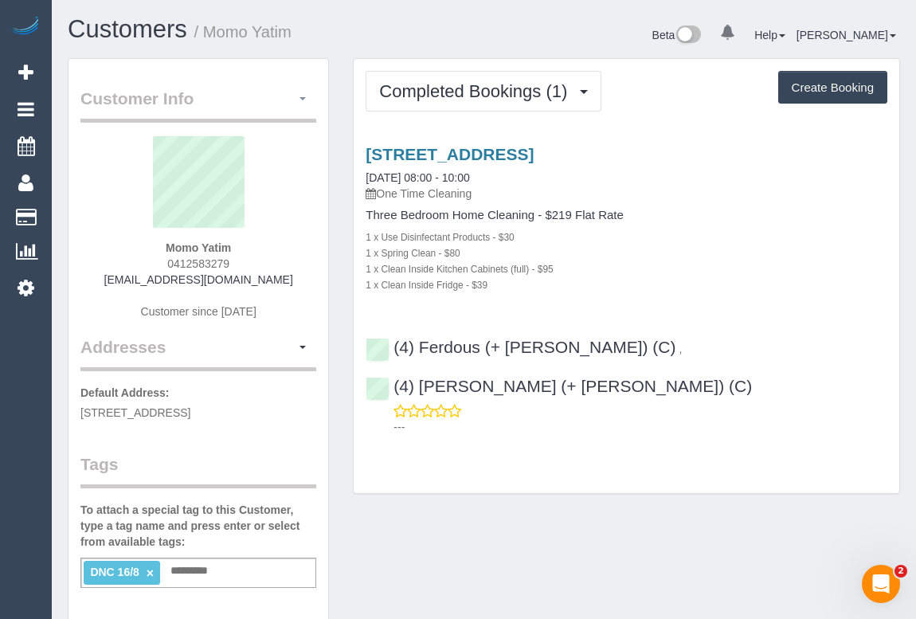
click at [299, 95] on button "button" at bounding box center [302, 99] width 27 height 25
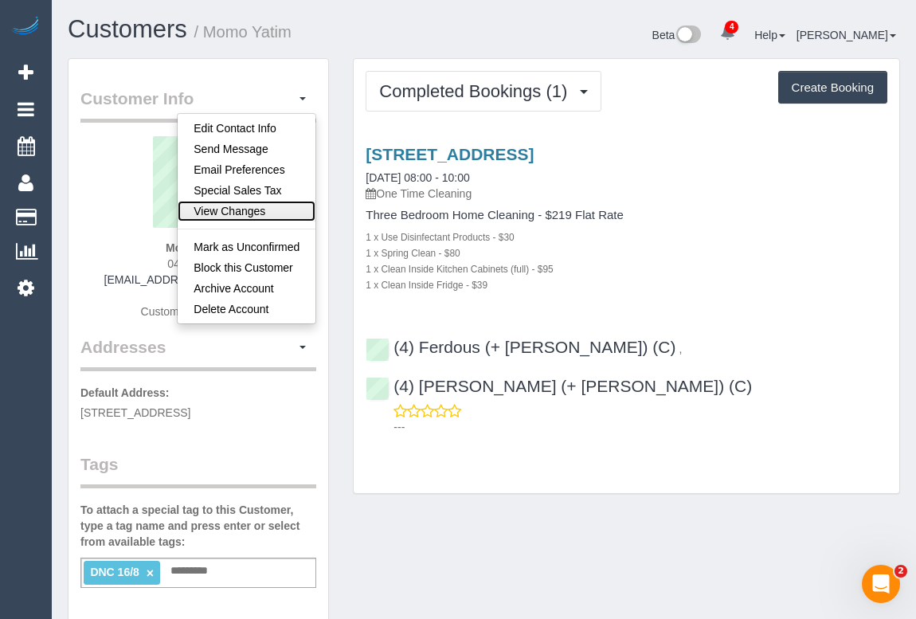
click at [233, 209] on link "View Changes" at bounding box center [247, 211] width 138 height 21
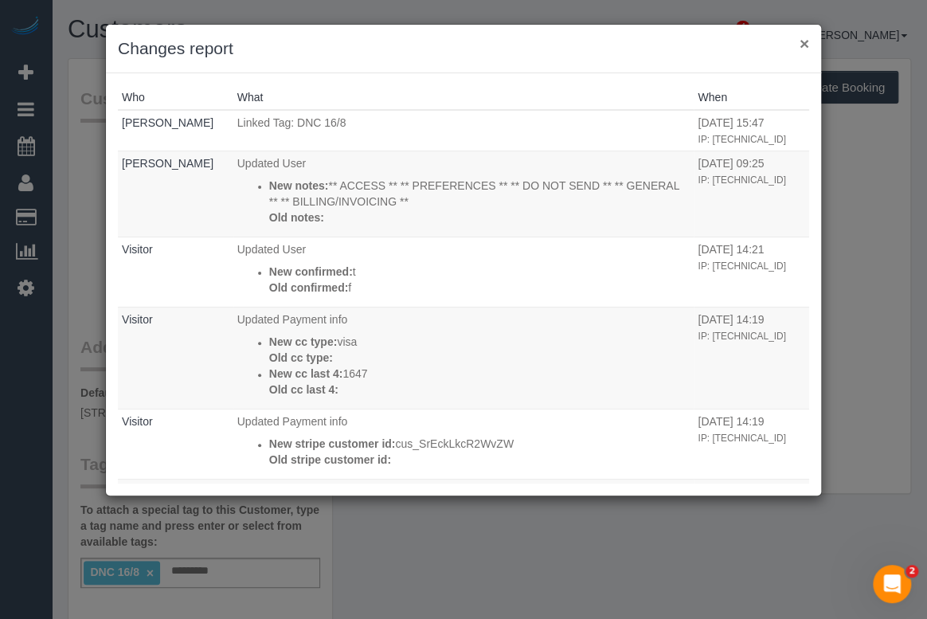
click at [800, 45] on button "×" at bounding box center [805, 43] width 10 height 17
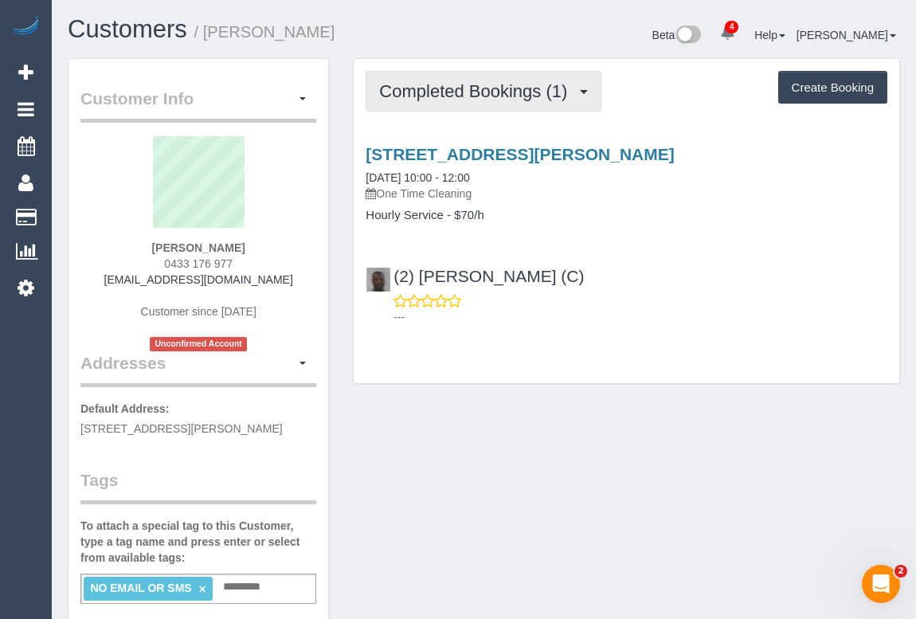
click at [453, 92] on span "Completed Bookings (1)" at bounding box center [477, 91] width 196 height 20
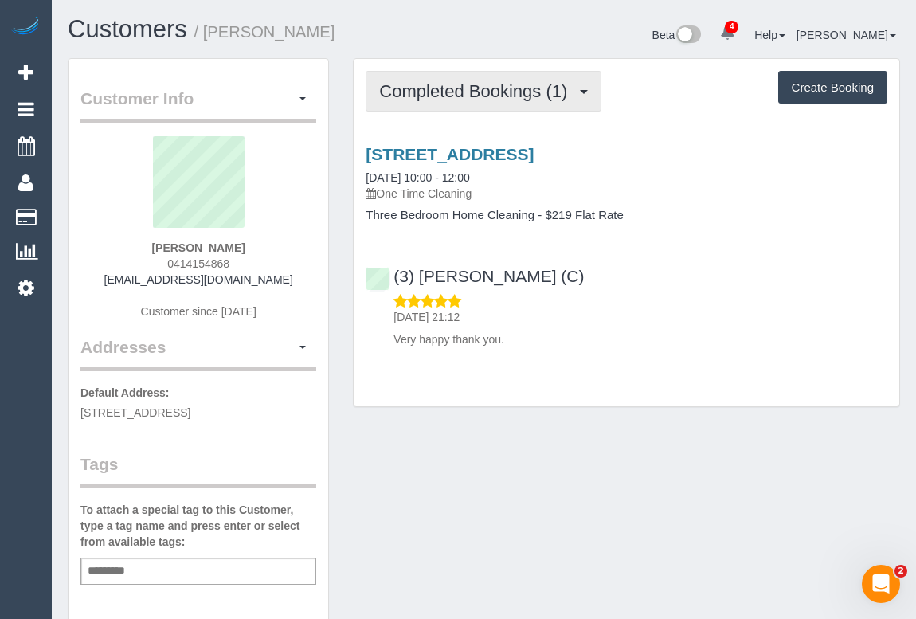
click at [428, 86] on span "Completed Bookings (1)" at bounding box center [477, 91] width 196 height 20
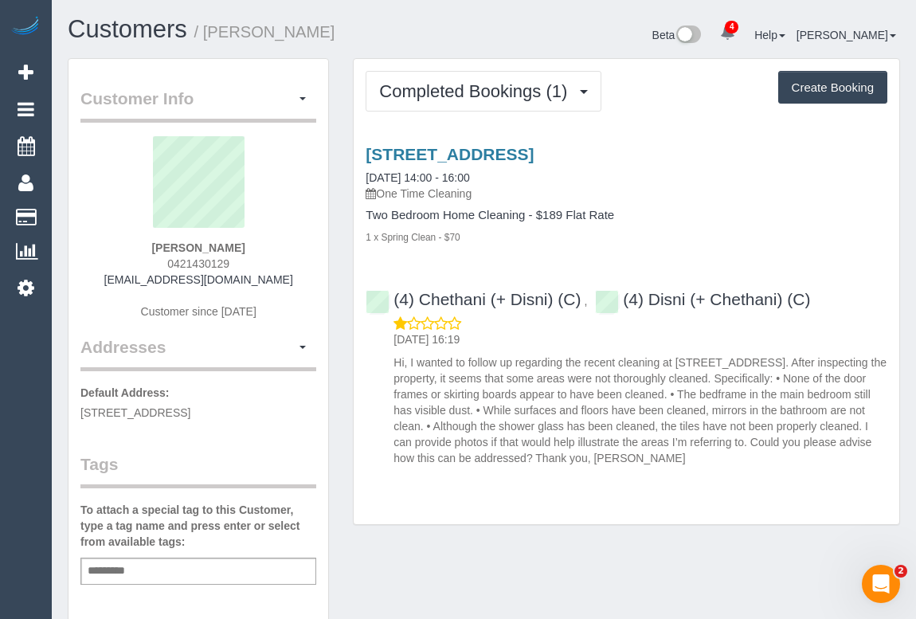
click at [162, 569] on div "Add a tag" at bounding box center [198, 571] width 236 height 27
type input "**********"
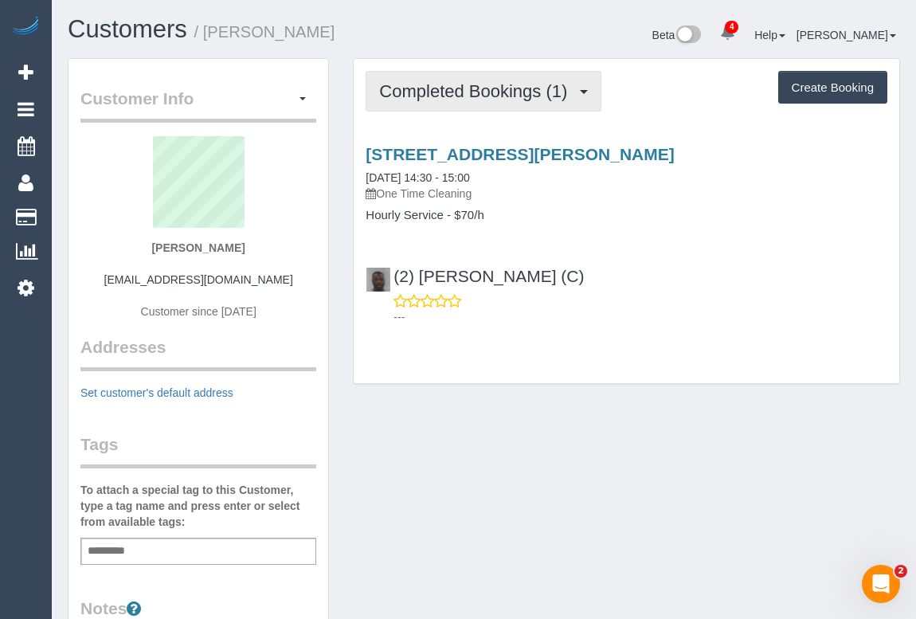
click at [498, 88] on span "Completed Bookings (1)" at bounding box center [477, 91] width 196 height 20
